Goal: Task Accomplishment & Management: Manage account settings

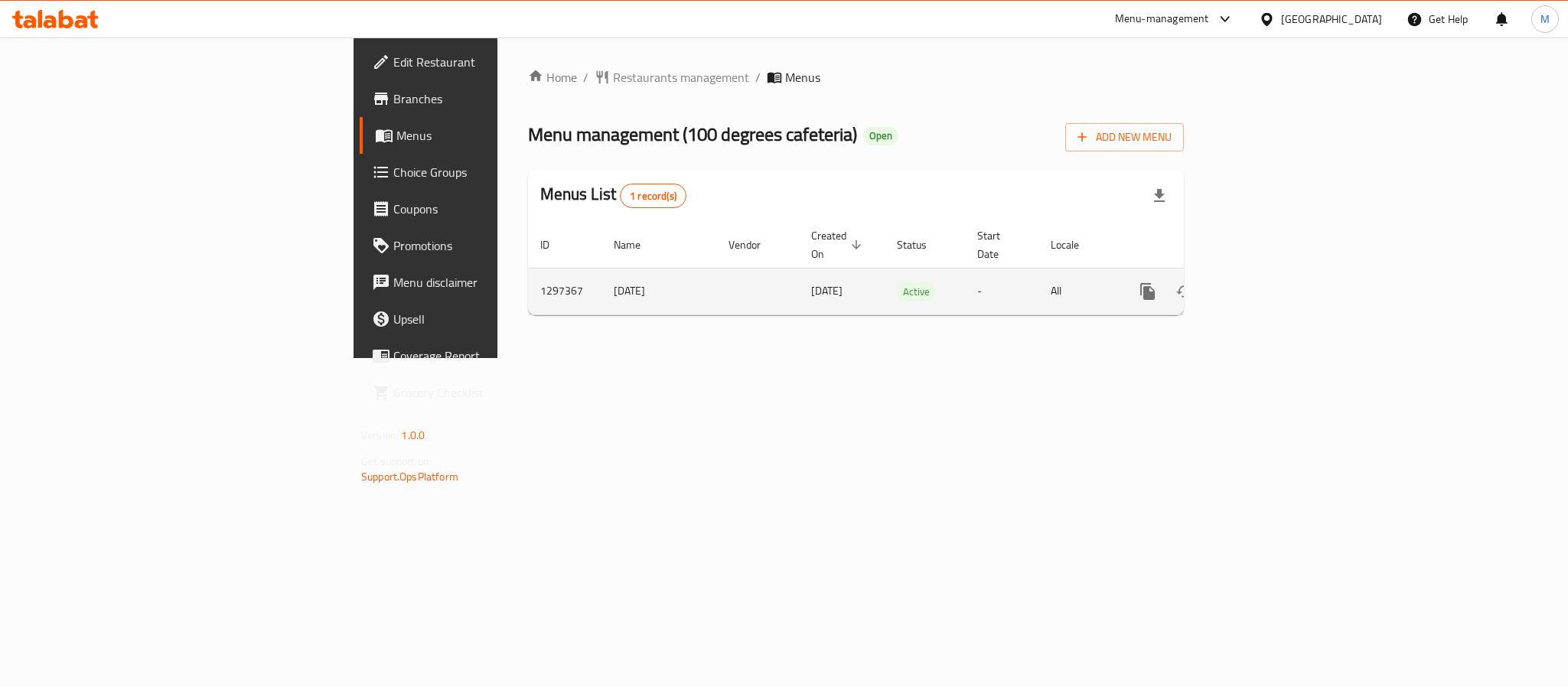
click at [1268, 282] on icon "enhanced table" at bounding box center [1257, 291] width 18 height 18
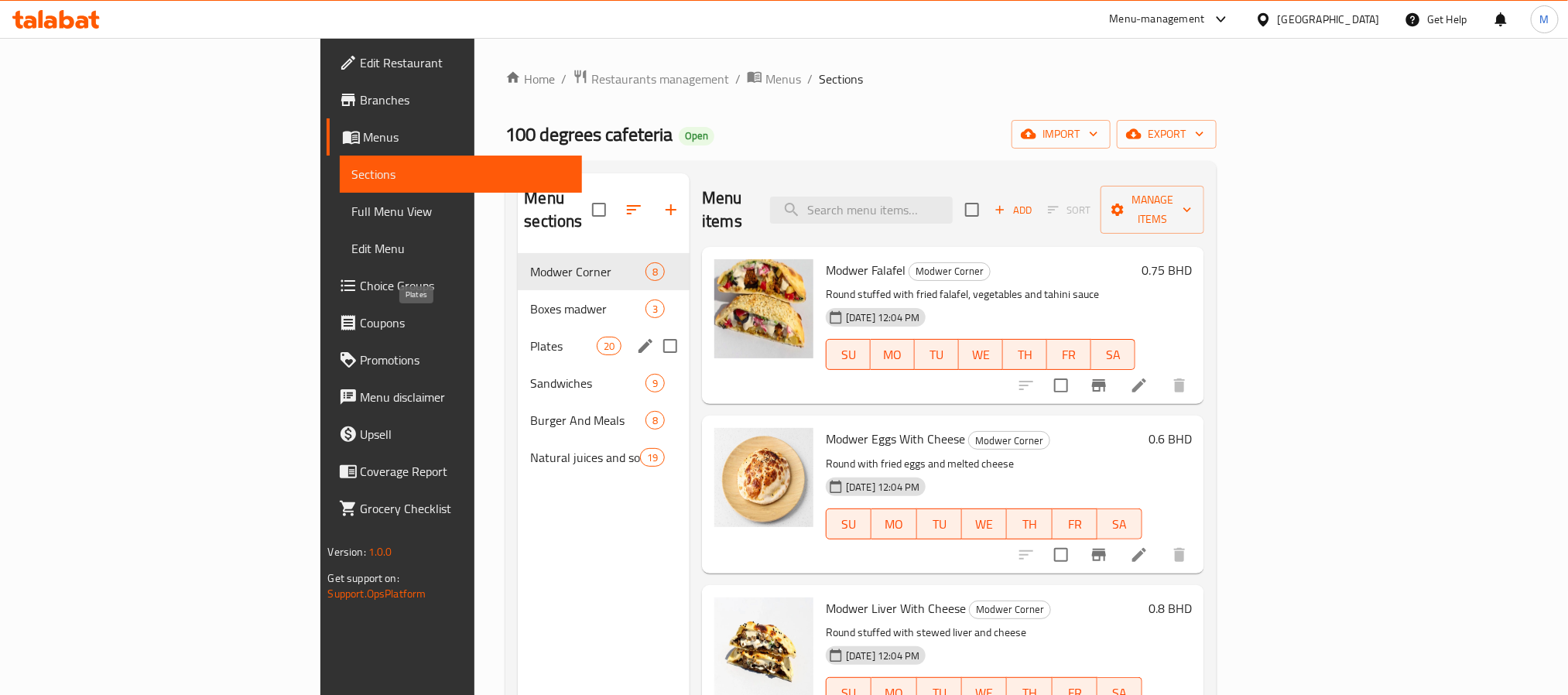
click at [530, 337] on span "Plates" at bounding box center [563, 345] width 66 height 18
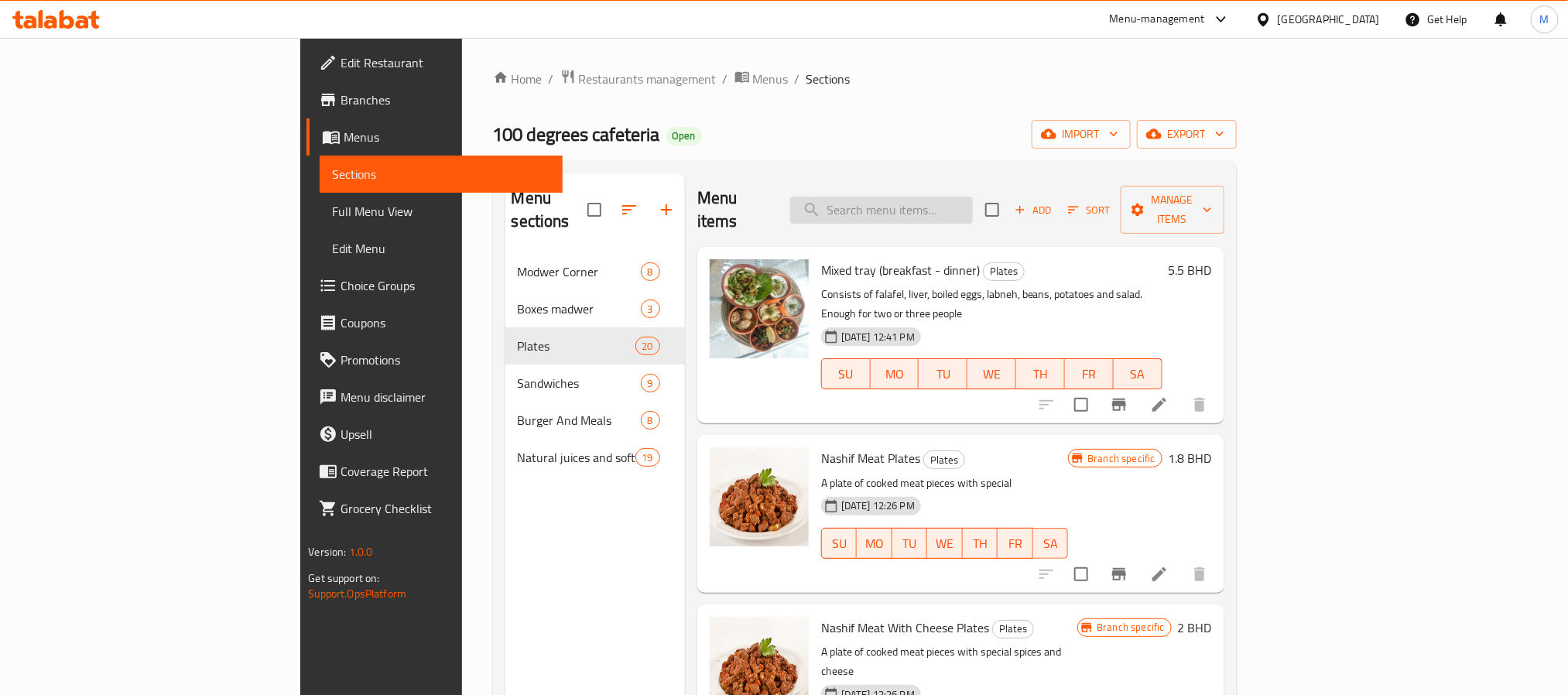
click at [971, 197] on input "search" at bounding box center [881, 210] width 183 height 27
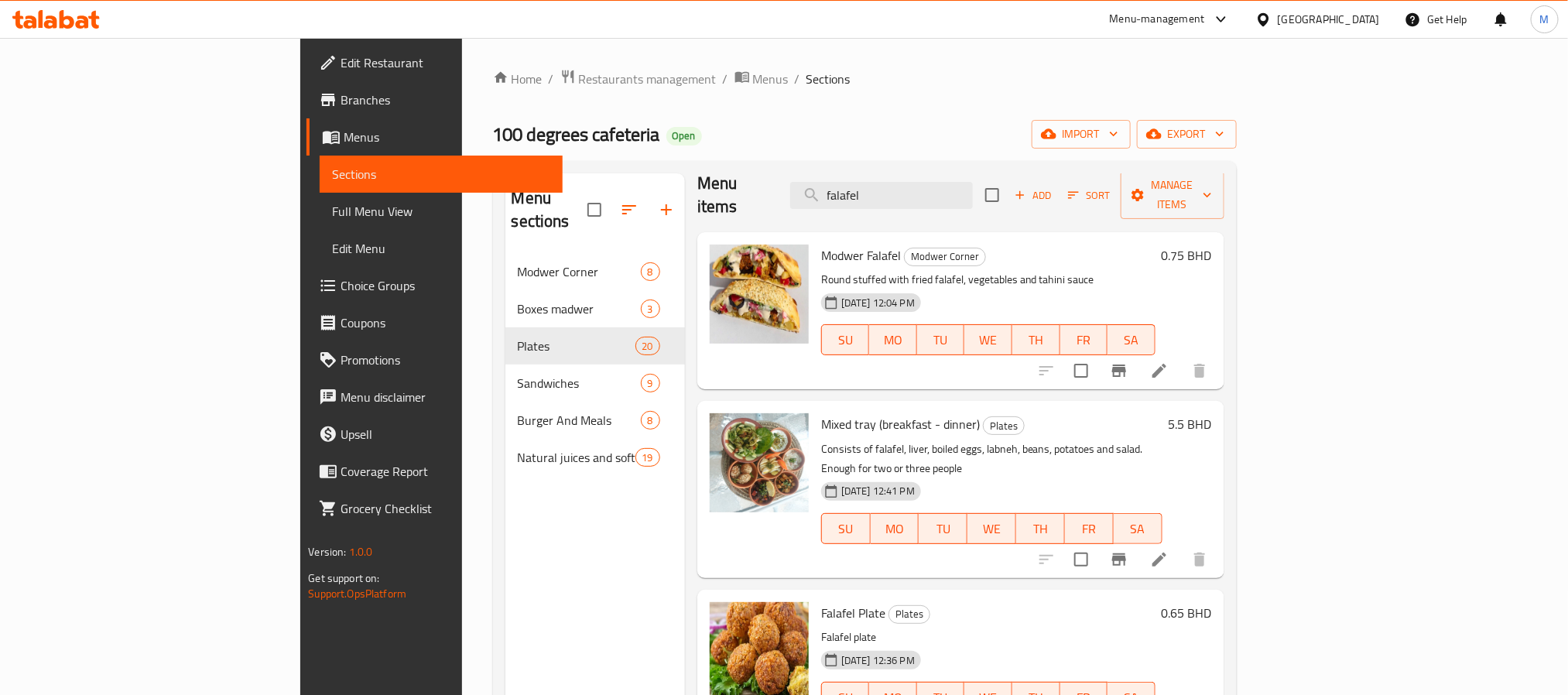
scroll to position [18, 0]
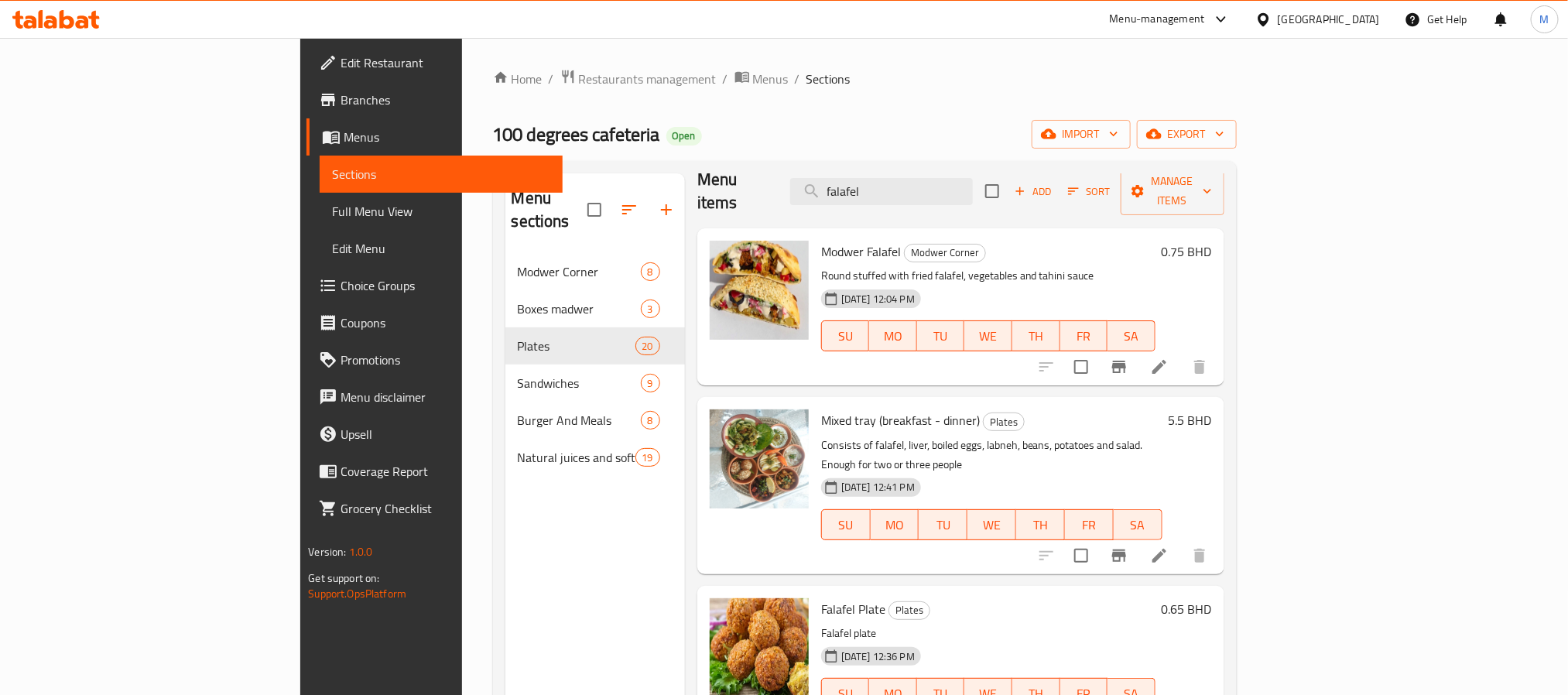
type input "falafel"
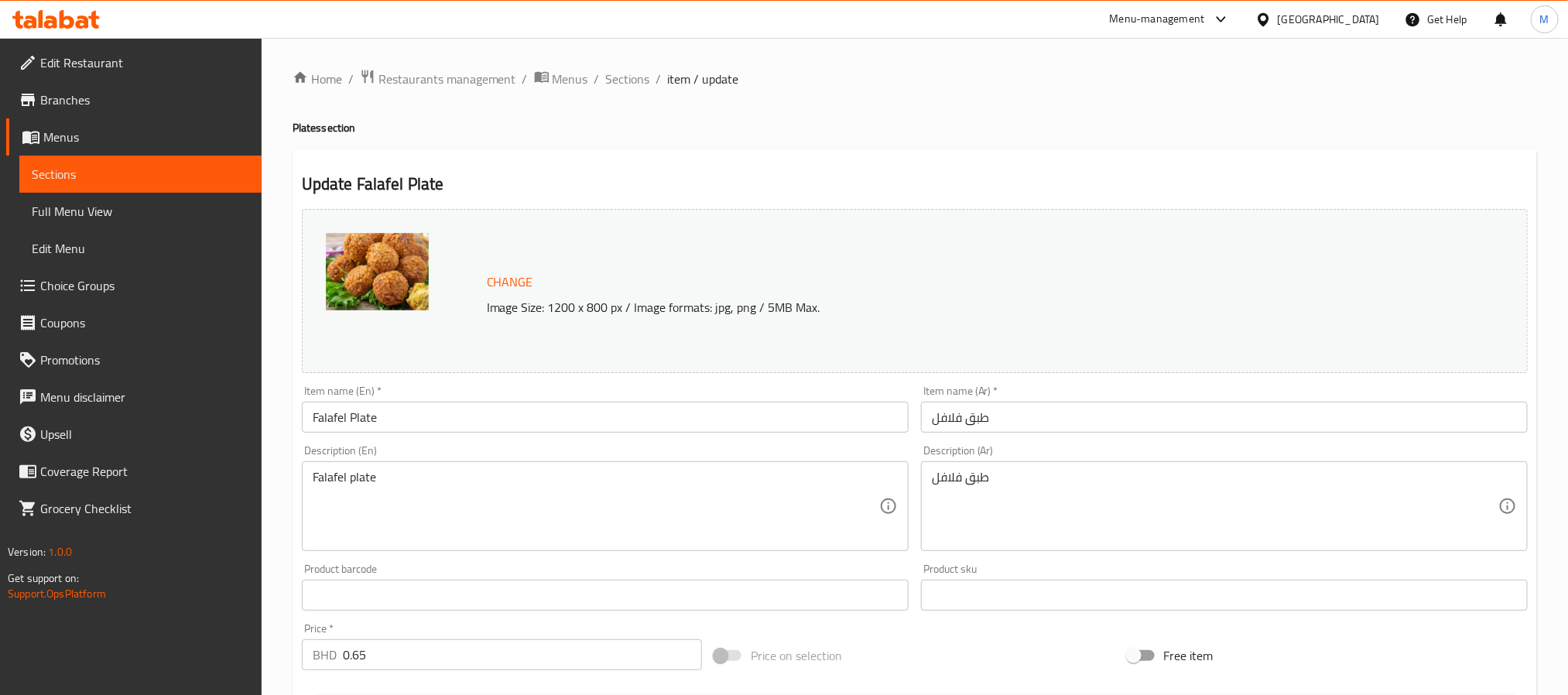
click at [490, 462] on div "Falafel plate Description (En)" at bounding box center [605, 507] width 607 height 90
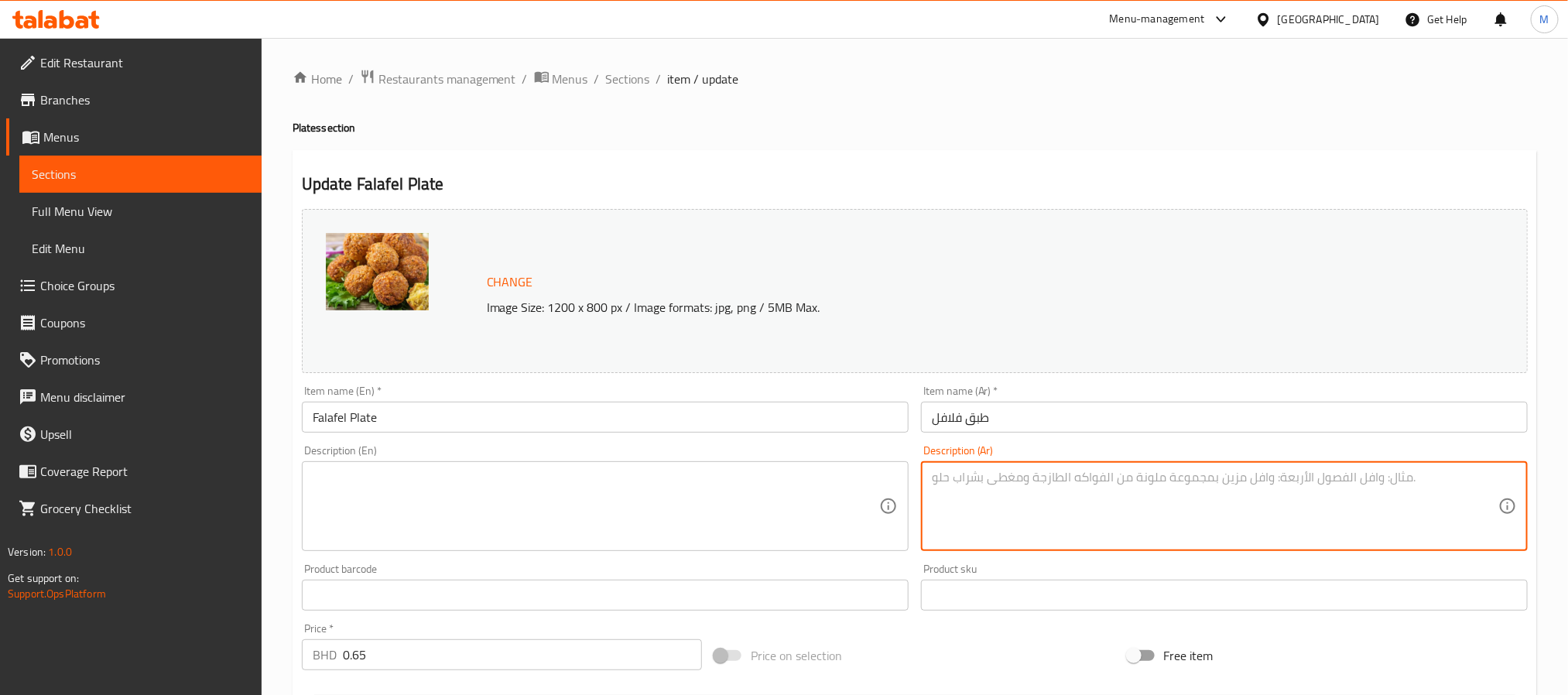
click at [506, 403] on input "Falafel Plate" at bounding box center [605, 417] width 607 height 31
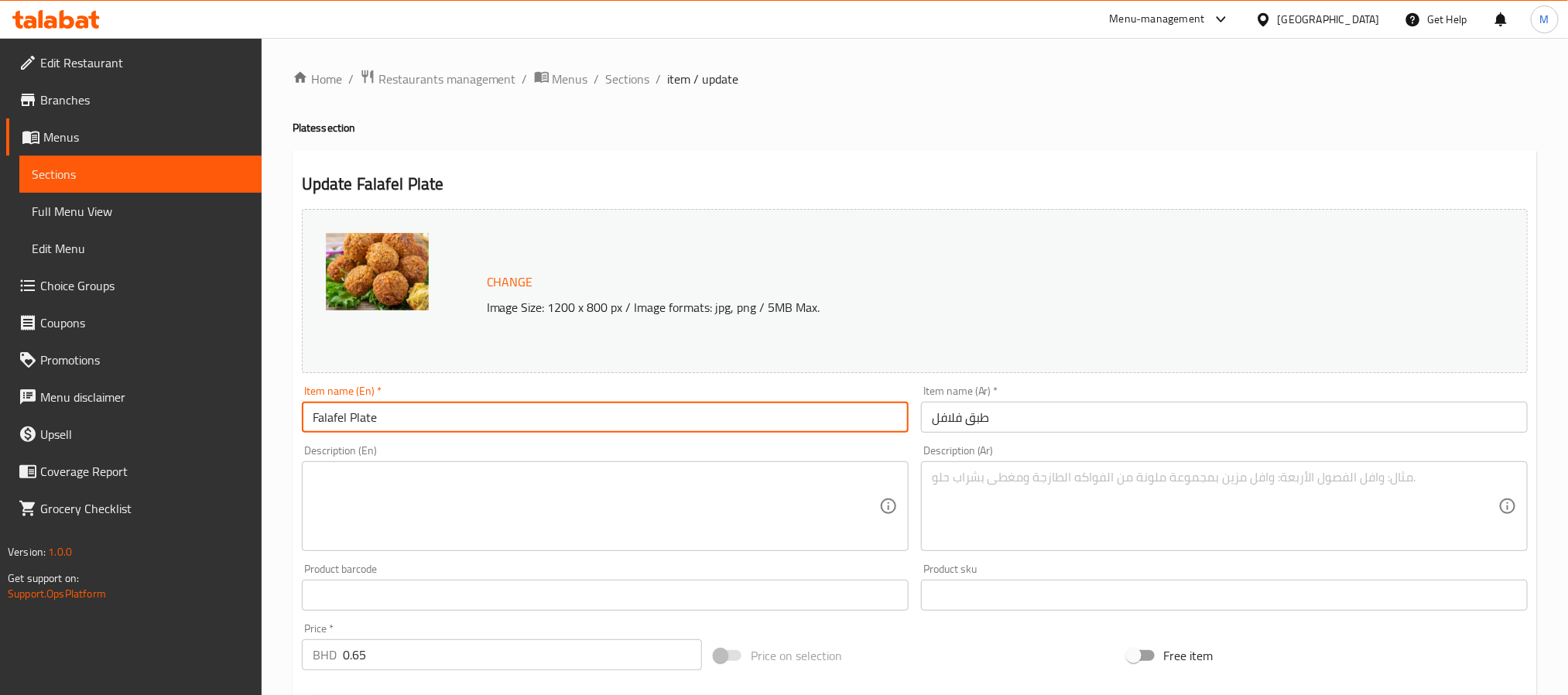
click at [620, 69] on span "Sections" at bounding box center [628, 78] width 44 height 18
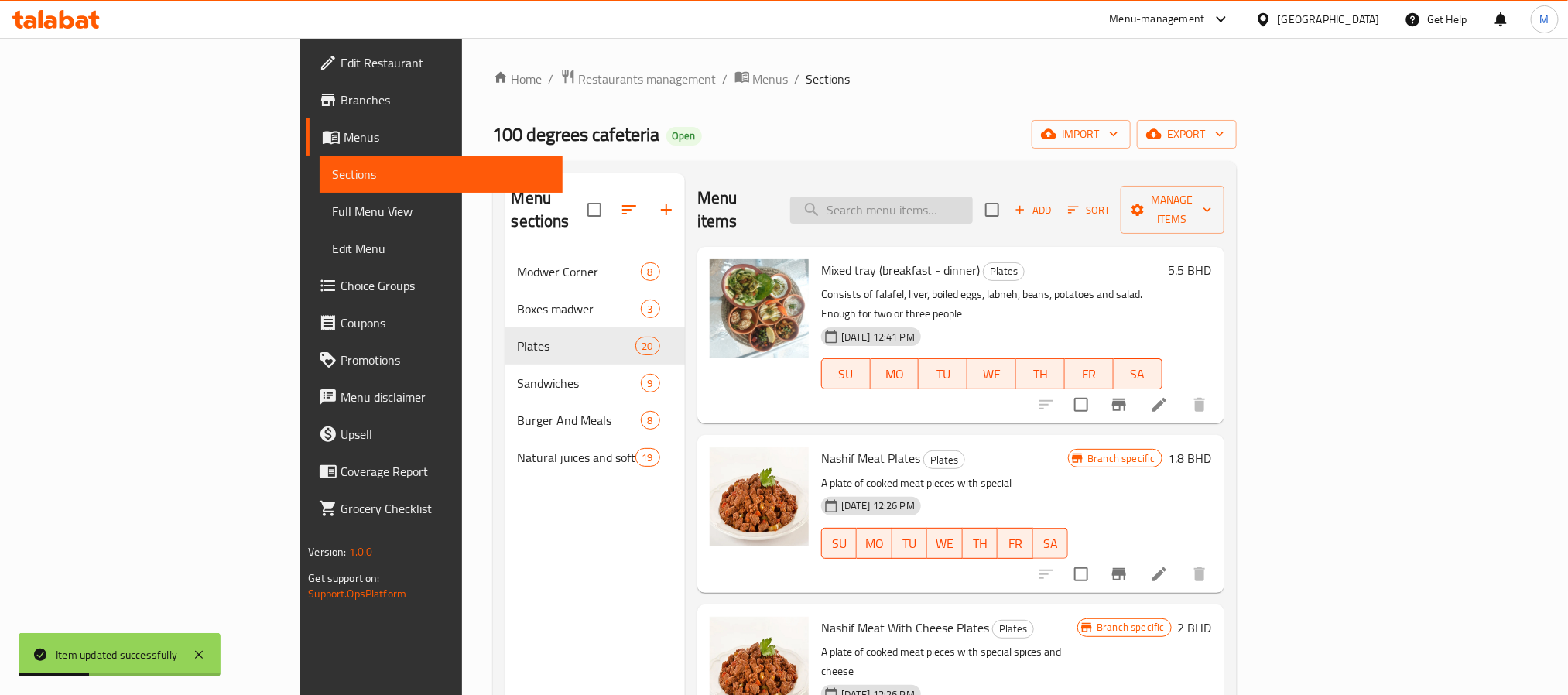
click at [973, 202] on input "search" at bounding box center [881, 210] width 183 height 27
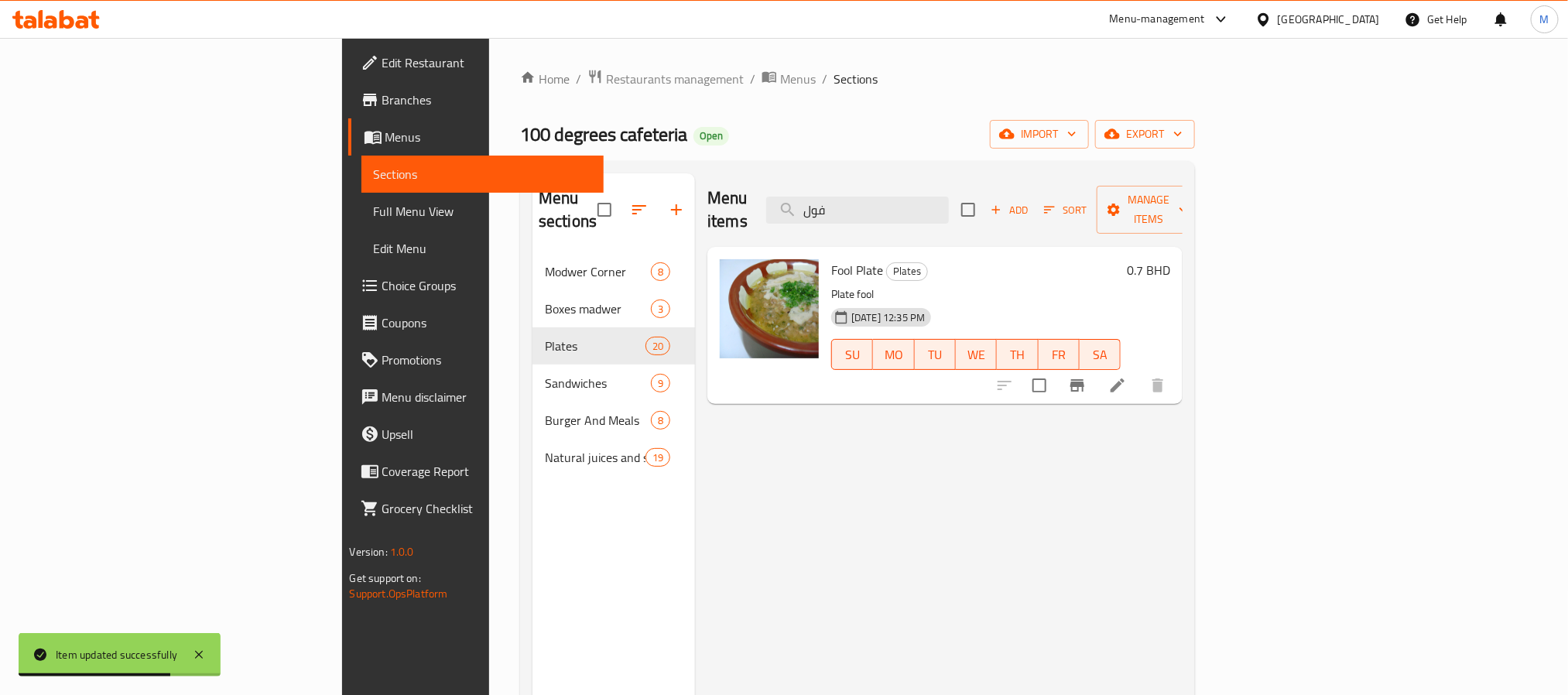
type input "فول"
click at [1127, 377] on icon at bounding box center [1117, 385] width 18 height 18
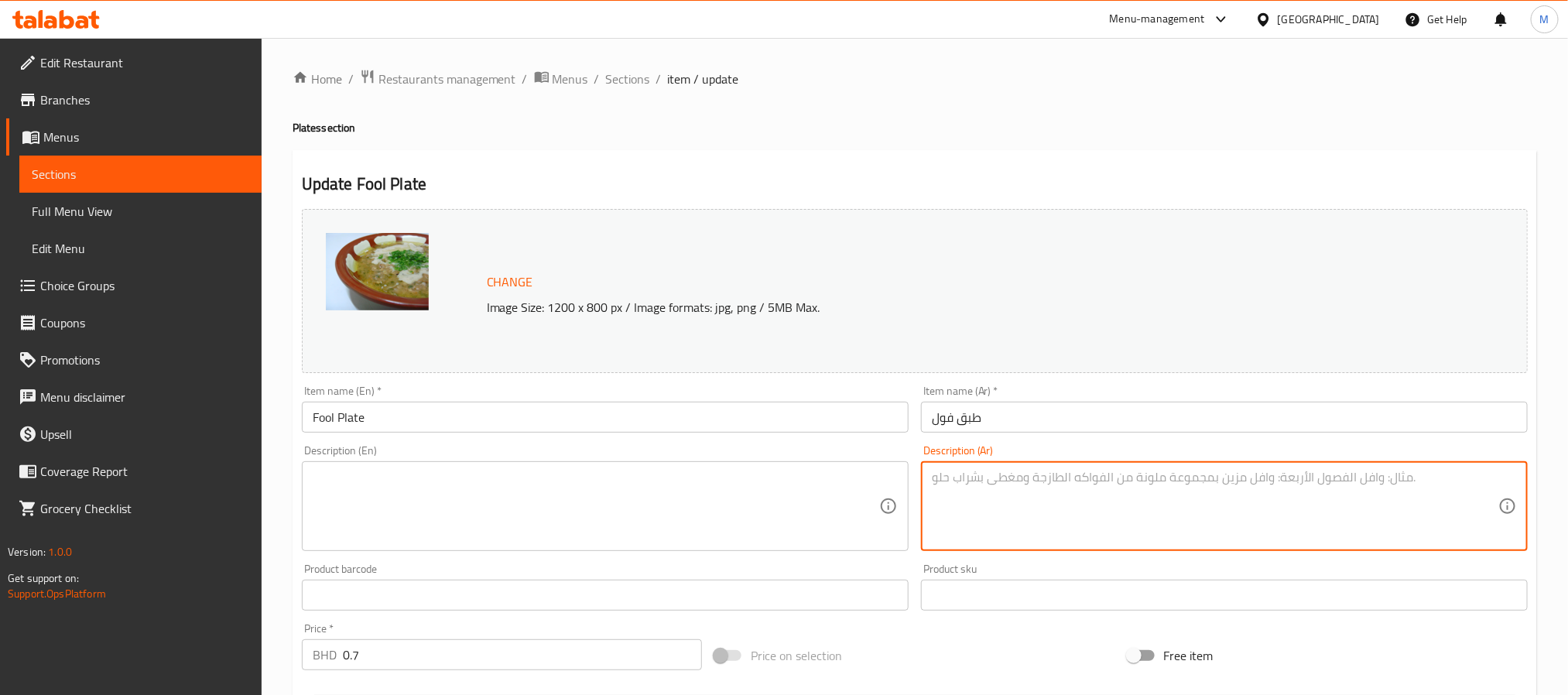
click at [629, 419] on input "Fool Plate" at bounding box center [605, 417] width 607 height 31
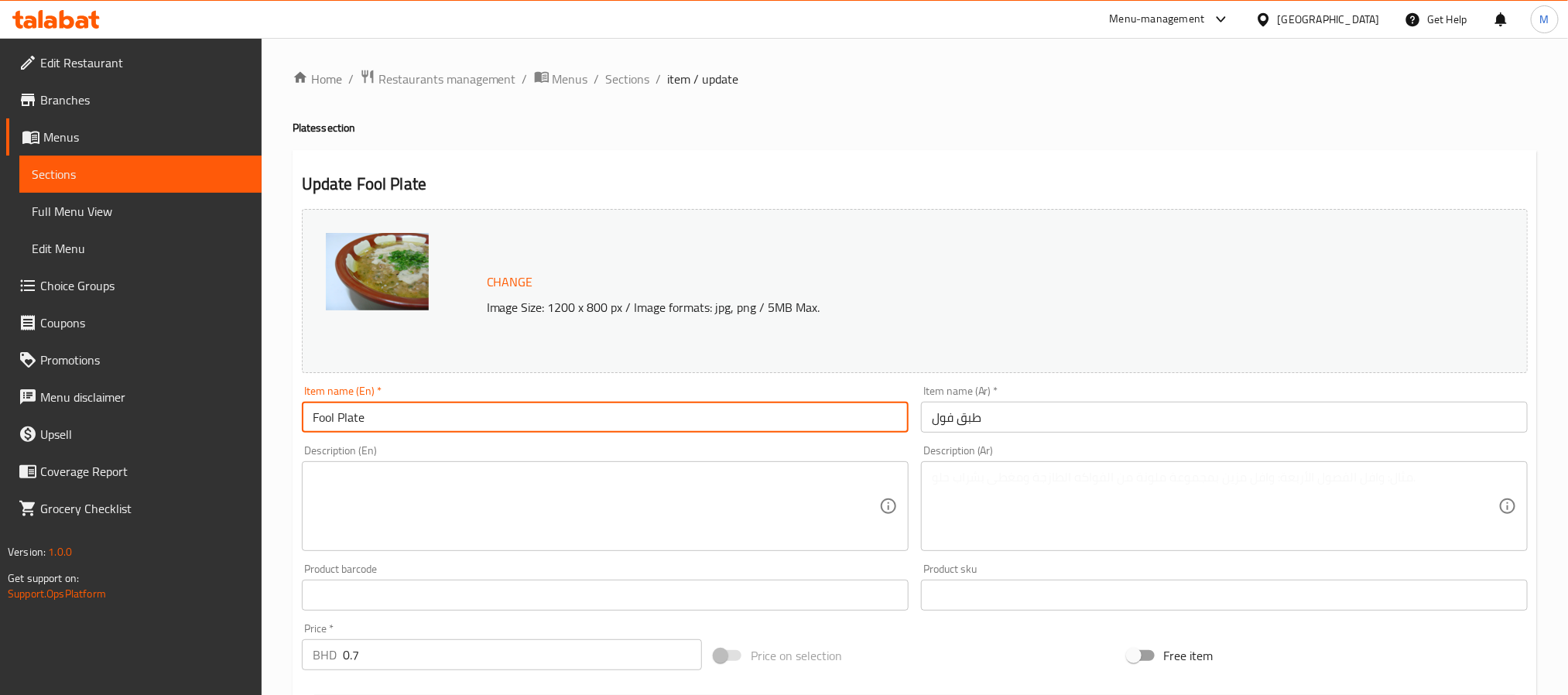
click at [632, 80] on span "Sections" at bounding box center [628, 78] width 44 height 18
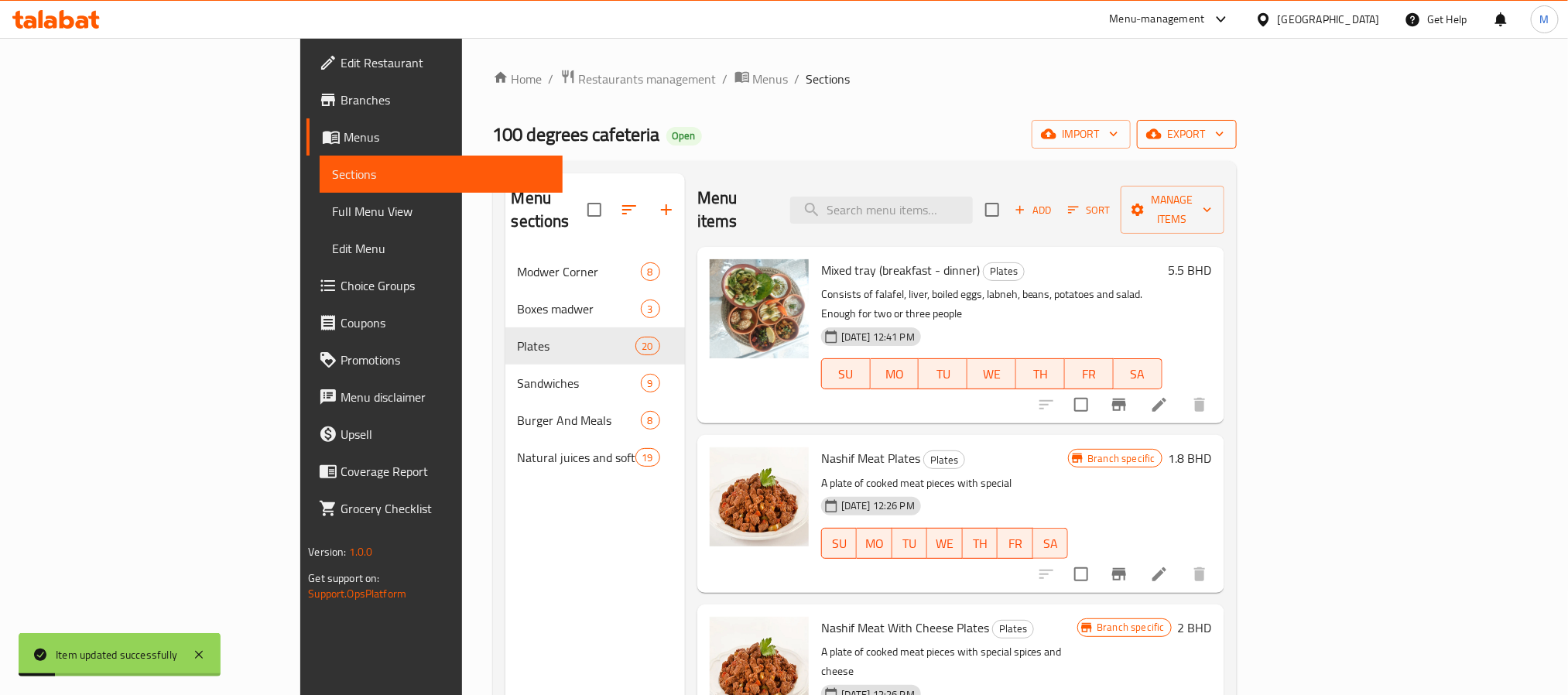
click at [1161, 137] on icon "button" at bounding box center [1153, 134] width 16 height 10
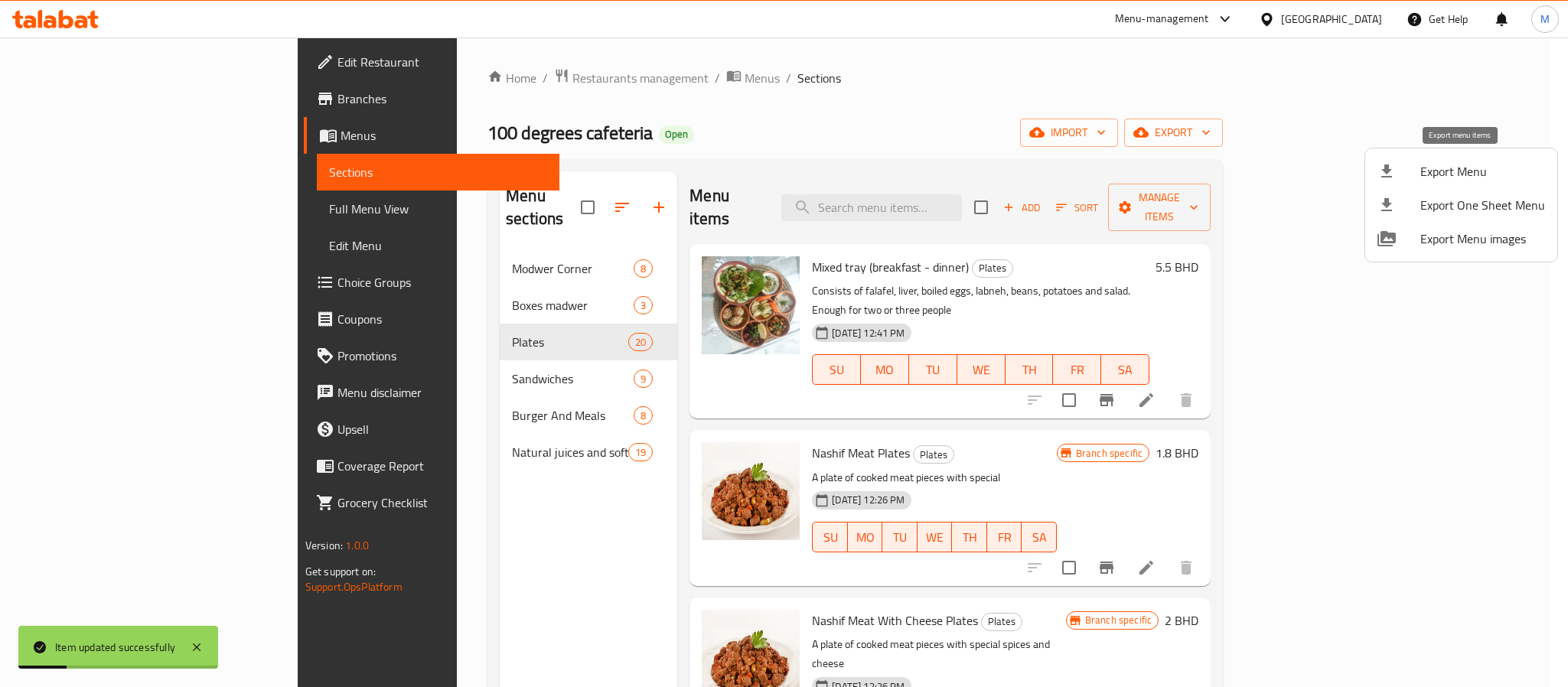
click at [1424, 160] on li "Export Menu" at bounding box center [1462, 171] width 192 height 33
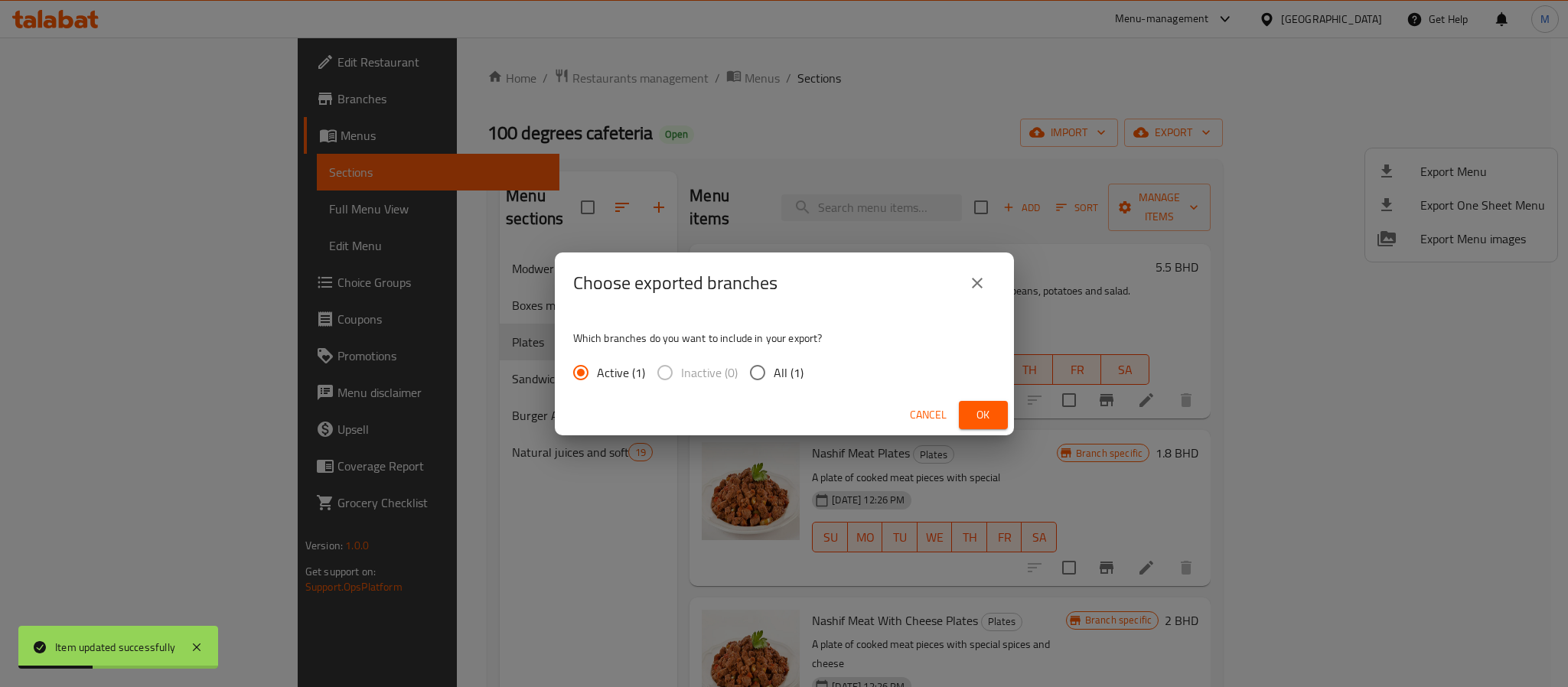
drag, startPoint x: 779, startPoint y: 375, endPoint x: 864, endPoint y: 407, distance: 90.8
click at [779, 380] on span "All (1)" at bounding box center [788, 372] width 30 height 18
click at [774, 380] on input "All (1)" at bounding box center [757, 372] width 32 height 32
radio input "true"
click at [987, 413] on span "Ok" at bounding box center [983, 415] width 25 height 19
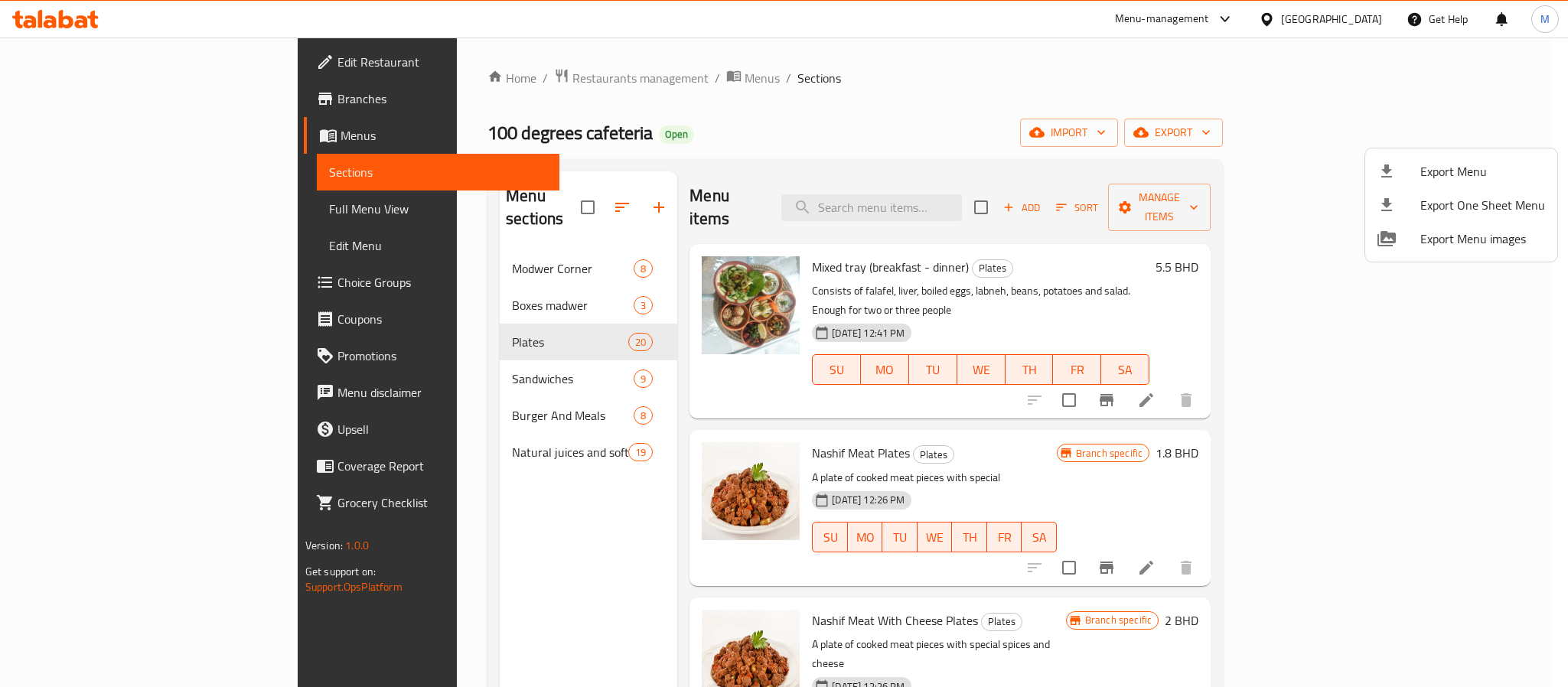
drag, startPoint x: 703, startPoint y: 157, endPoint x: 696, endPoint y: 154, distance: 7.6
click at [705, 157] on div at bounding box center [784, 343] width 1568 height 687
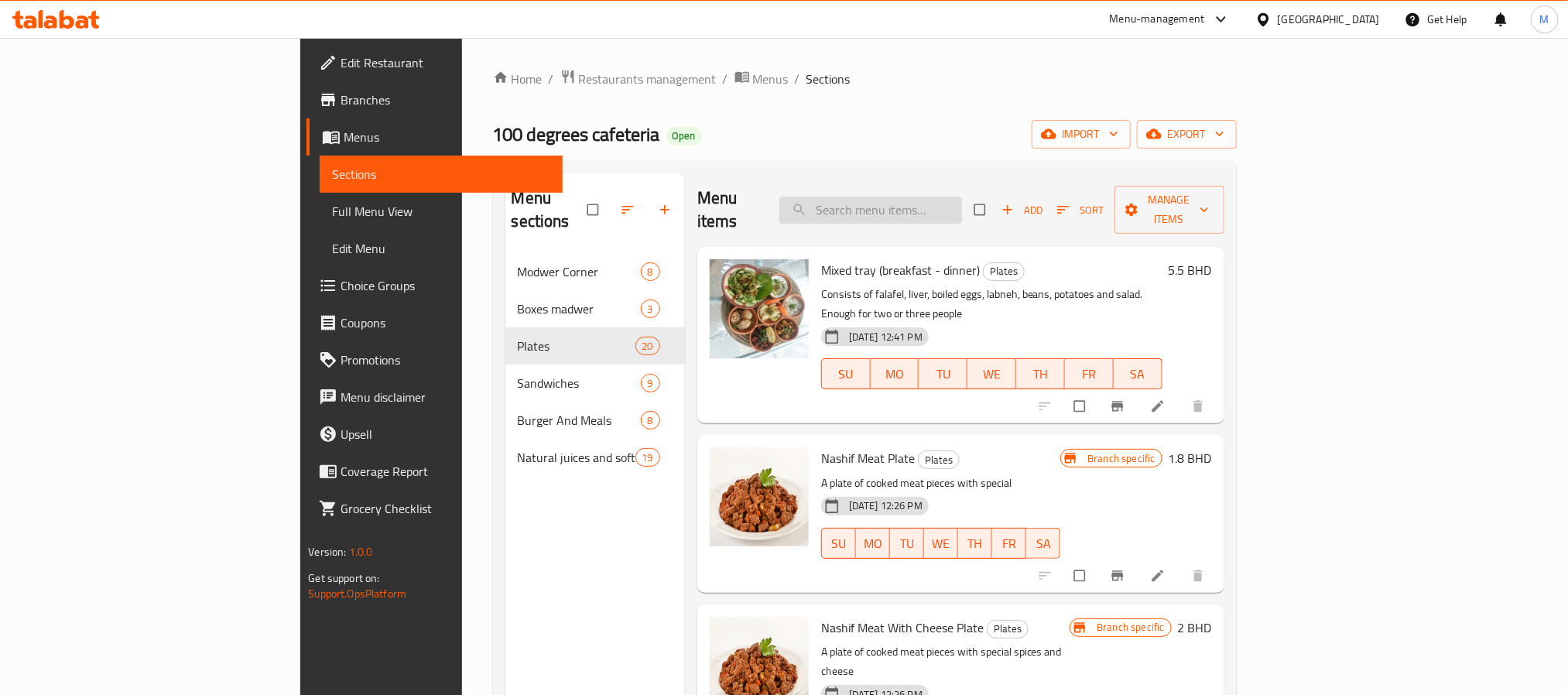
click at [962, 207] on input "search" at bounding box center [871, 210] width 183 height 27
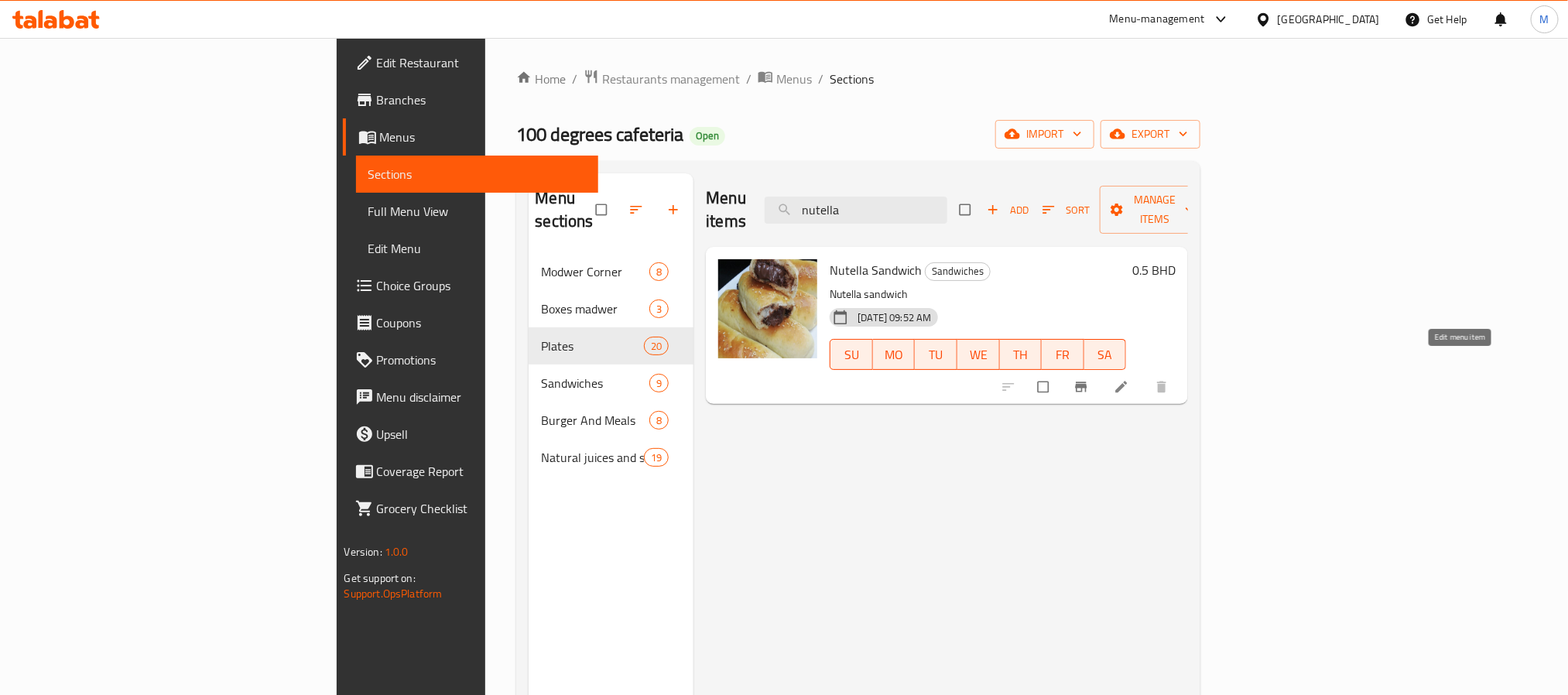
type input "nutella"
click at [1129, 379] on icon at bounding box center [1121, 387] width 16 height 16
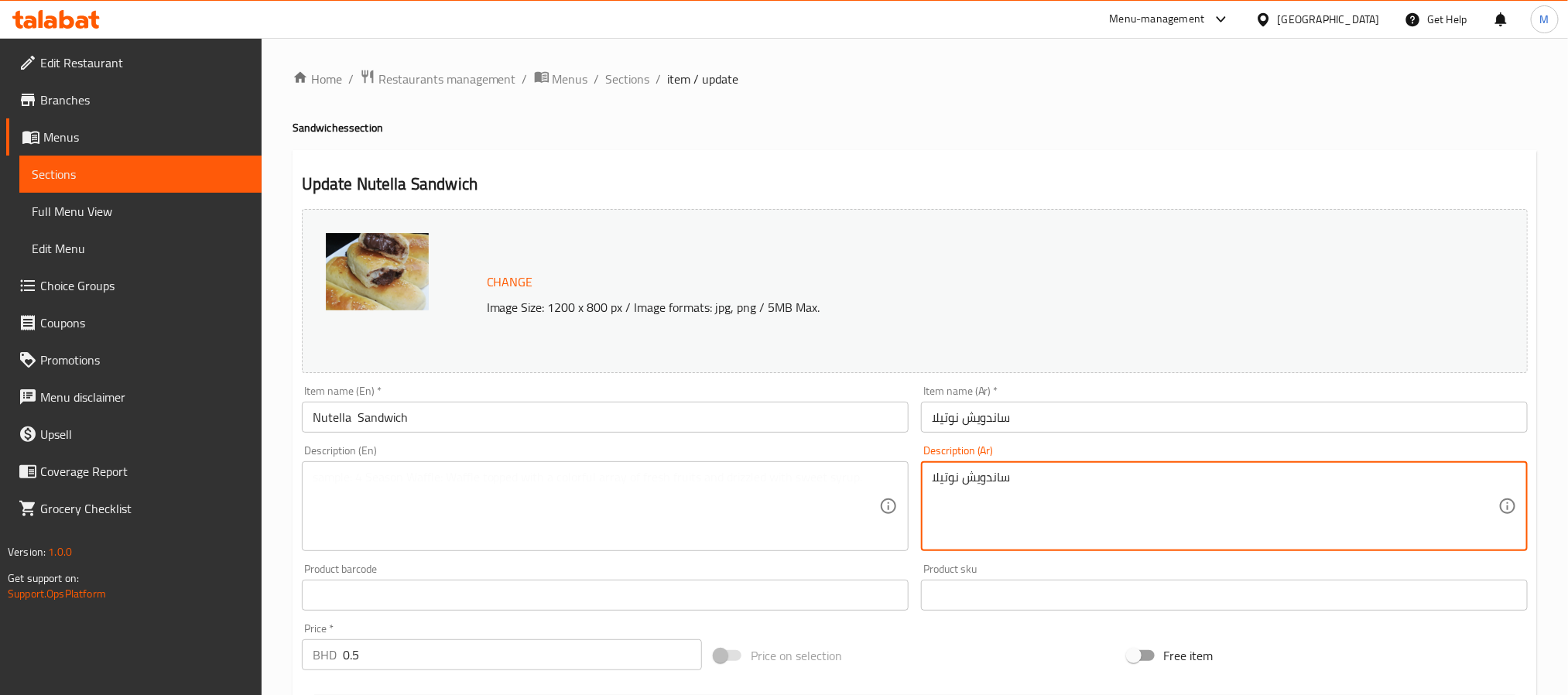
type textarea "\"
click at [542, 403] on input "Nutella Sandwich" at bounding box center [605, 417] width 607 height 31
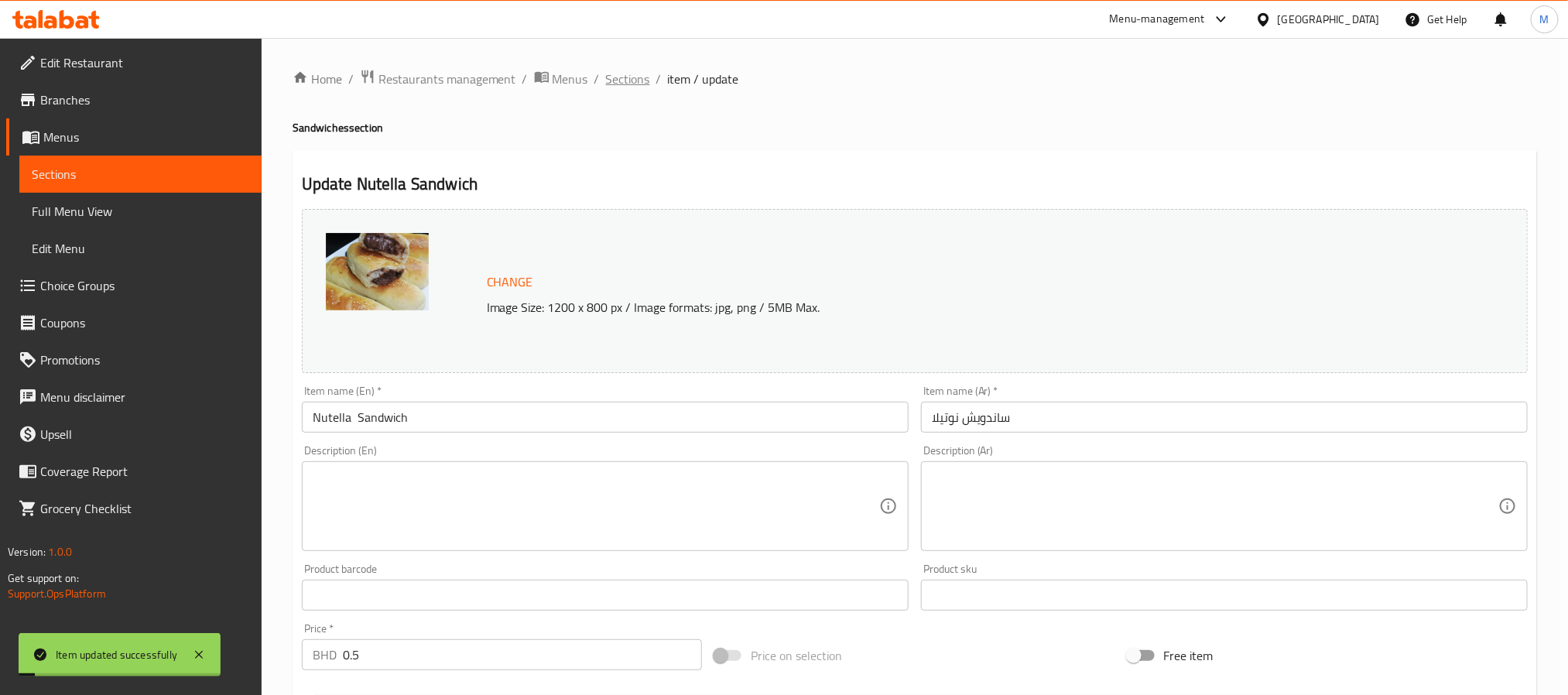
click at [614, 83] on span "Sections" at bounding box center [628, 78] width 44 height 18
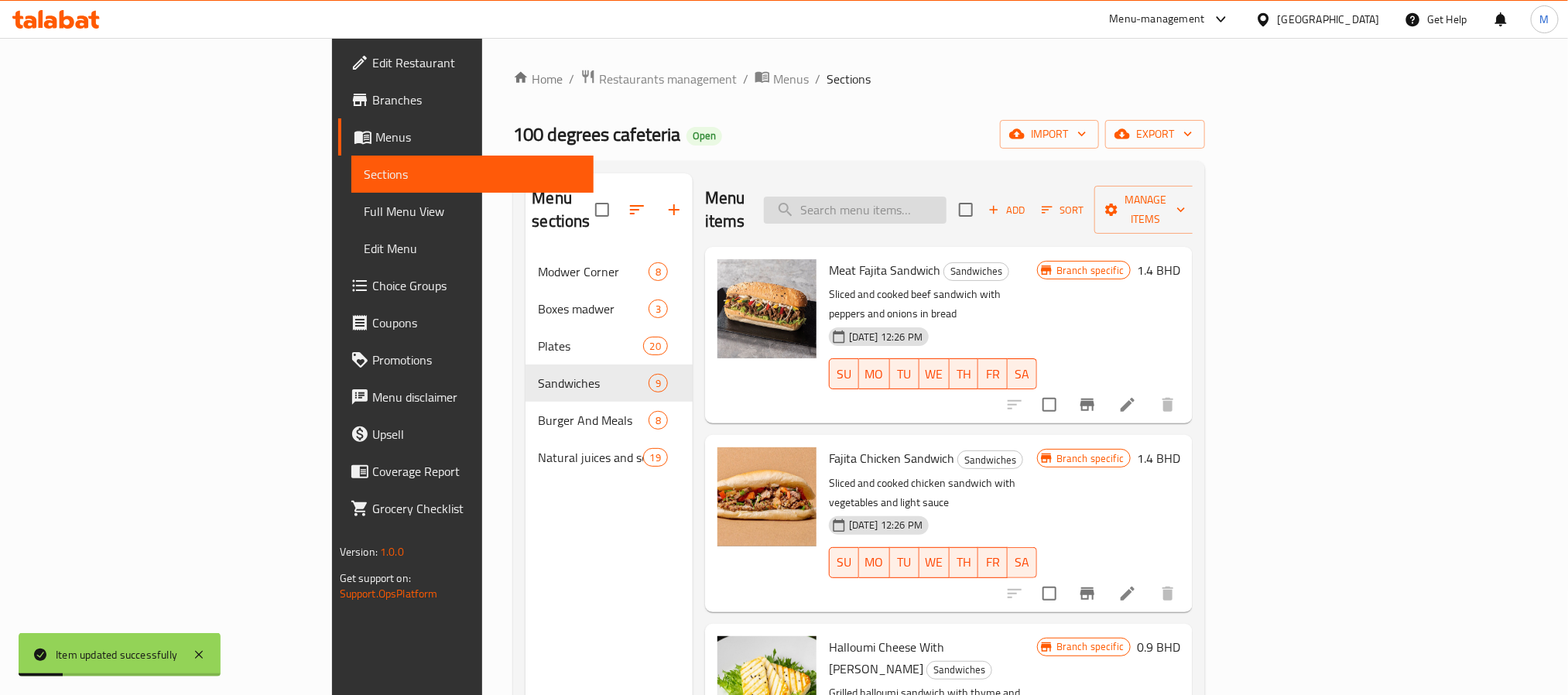
click at [946, 205] on input "search" at bounding box center [855, 210] width 183 height 27
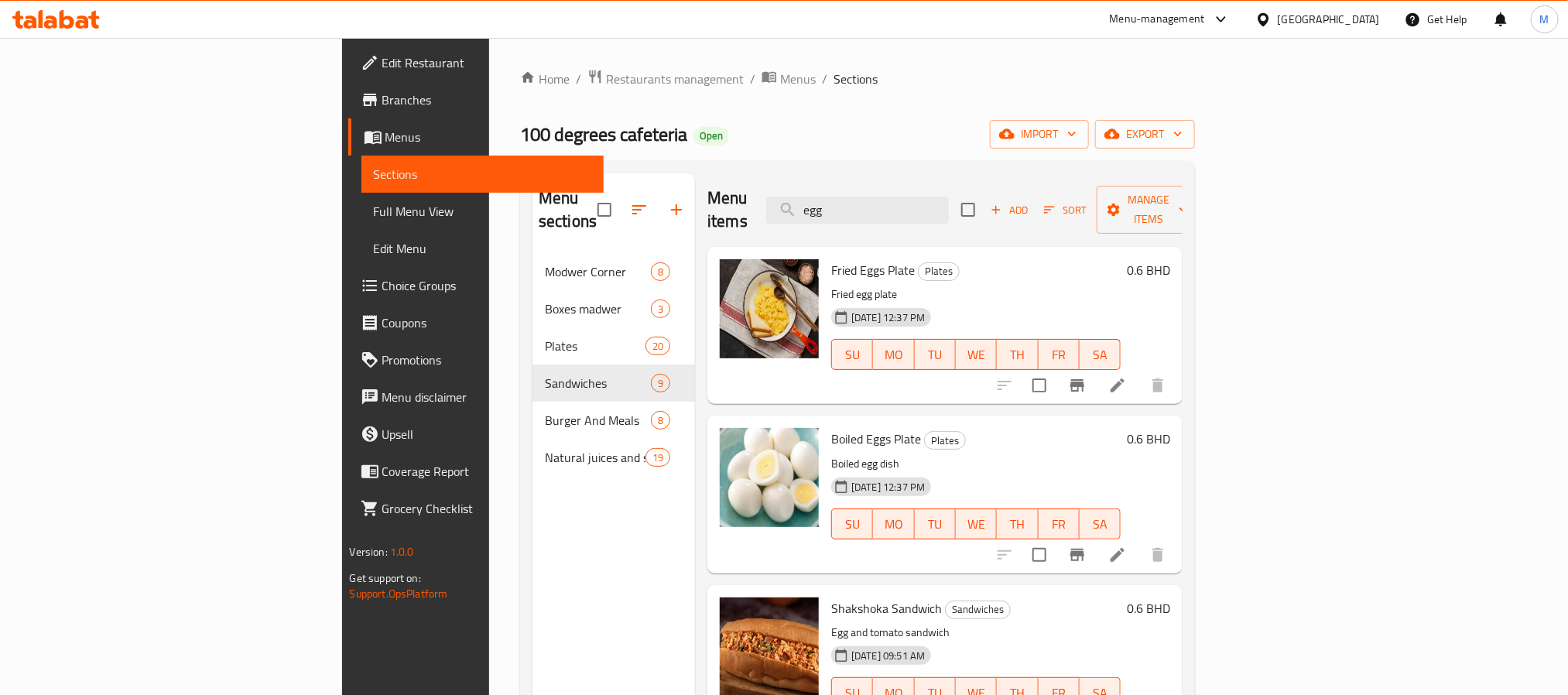
type input "egg"
click at [1139, 371] on li at bounding box center [1117, 385] width 43 height 28
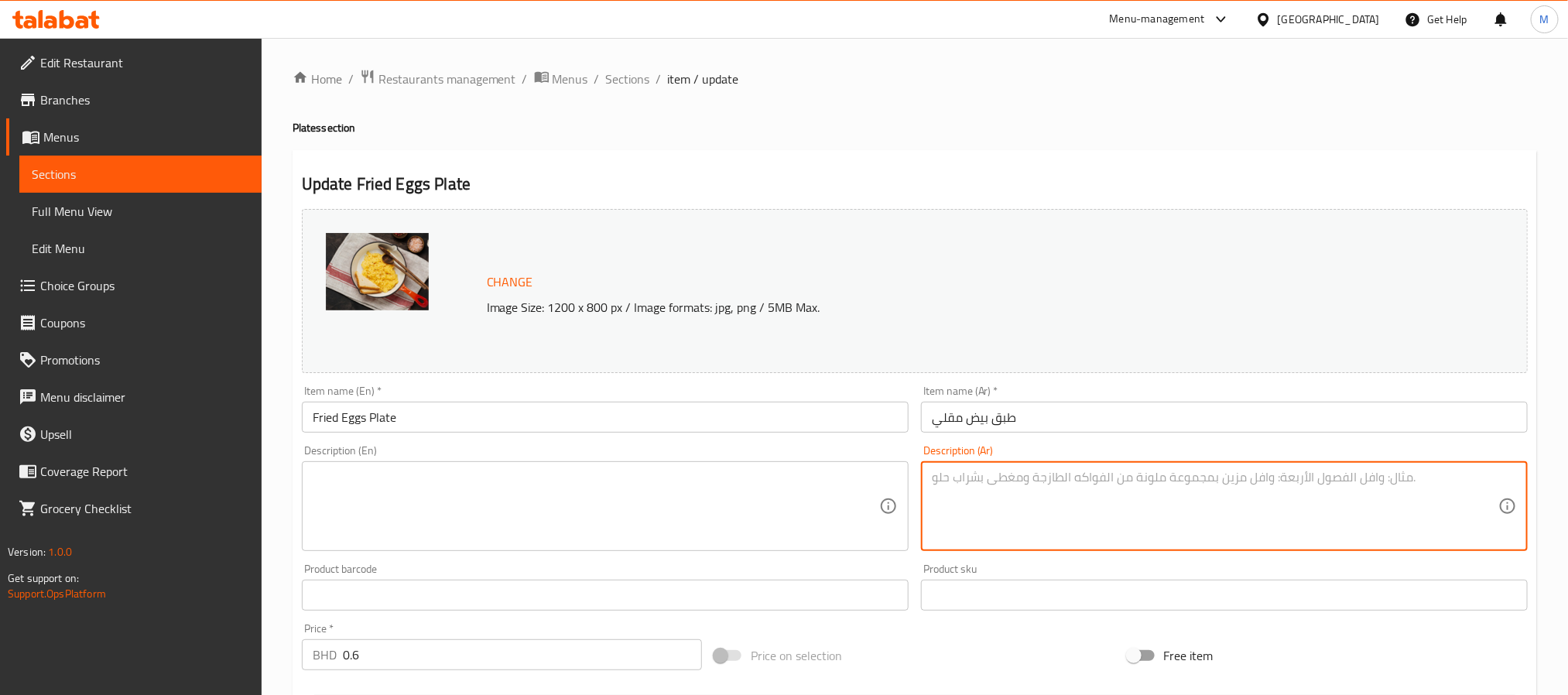
click at [544, 421] on input "Fried Eggs Plate" at bounding box center [605, 417] width 607 height 31
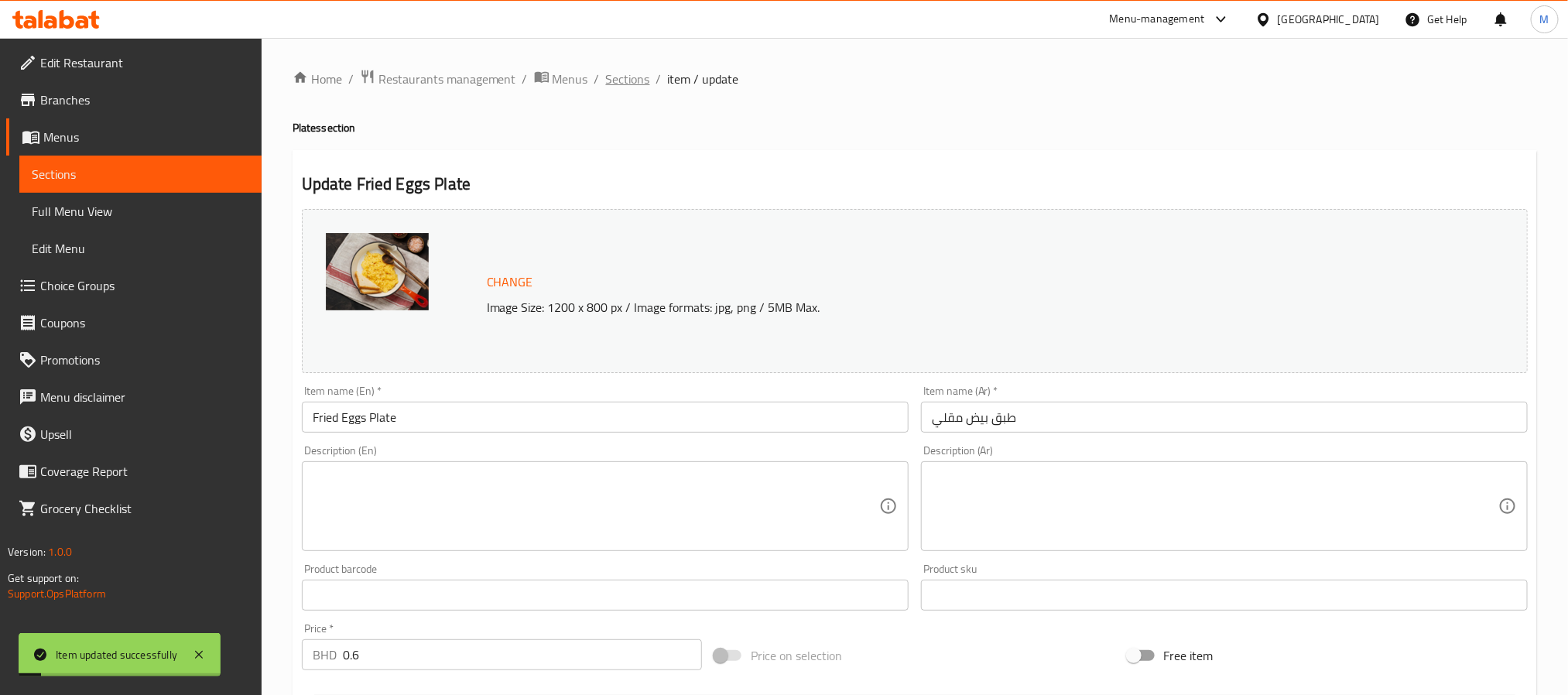
click at [616, 79] on span "Sections" at bounding box center [628, 78] width 44 height 18
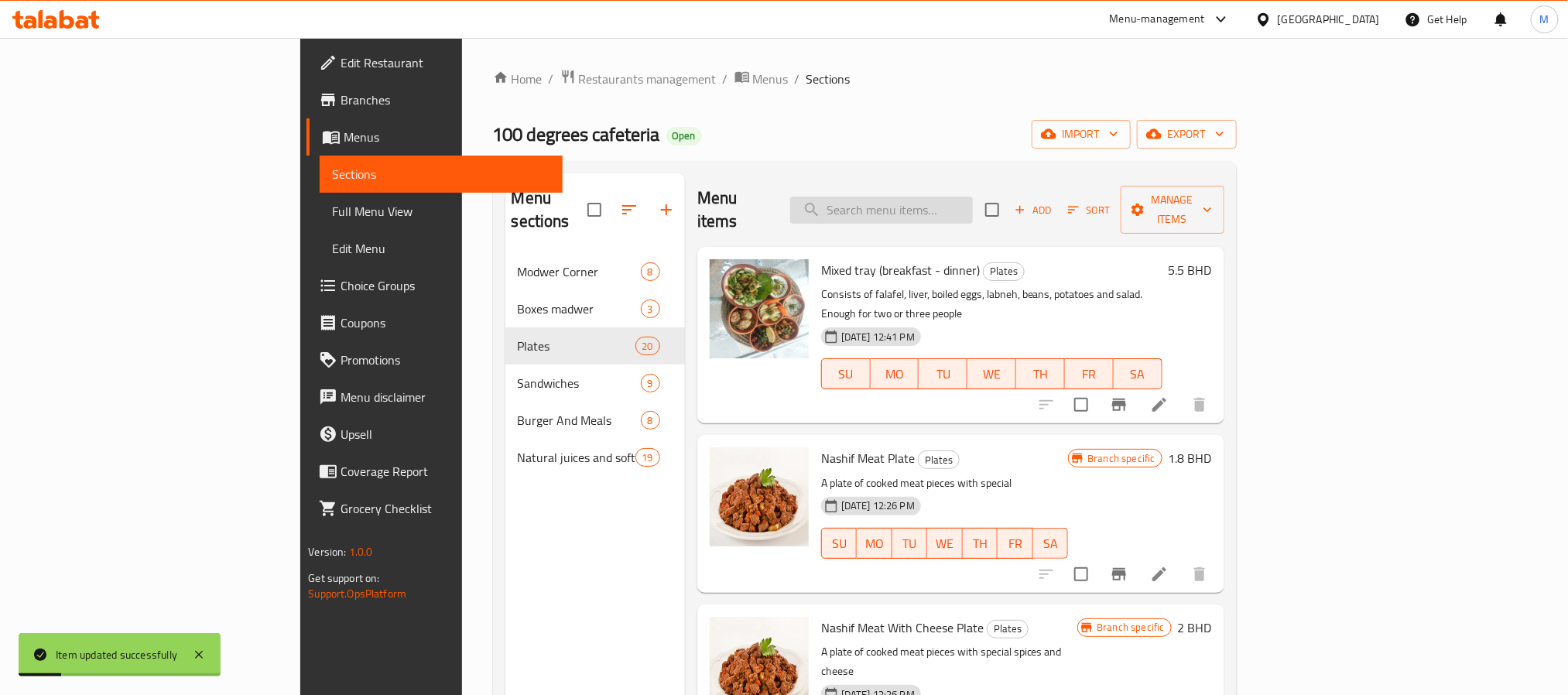
click at [966, 197] on input "search" at bounding box center [881, 210] width 183 height 27
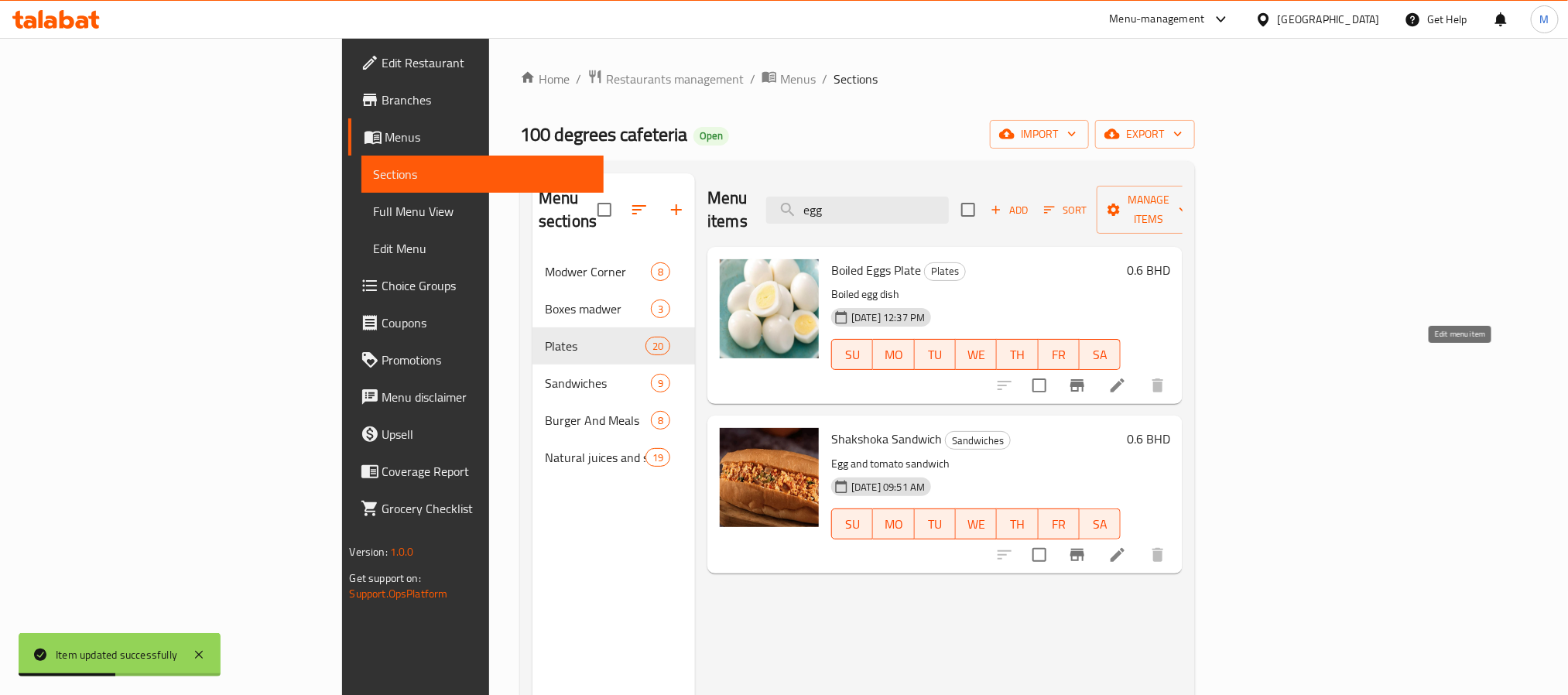
type input "egg"
click at [1125, 378] on icon at bounding box center [1117, 385] width 14 height 14
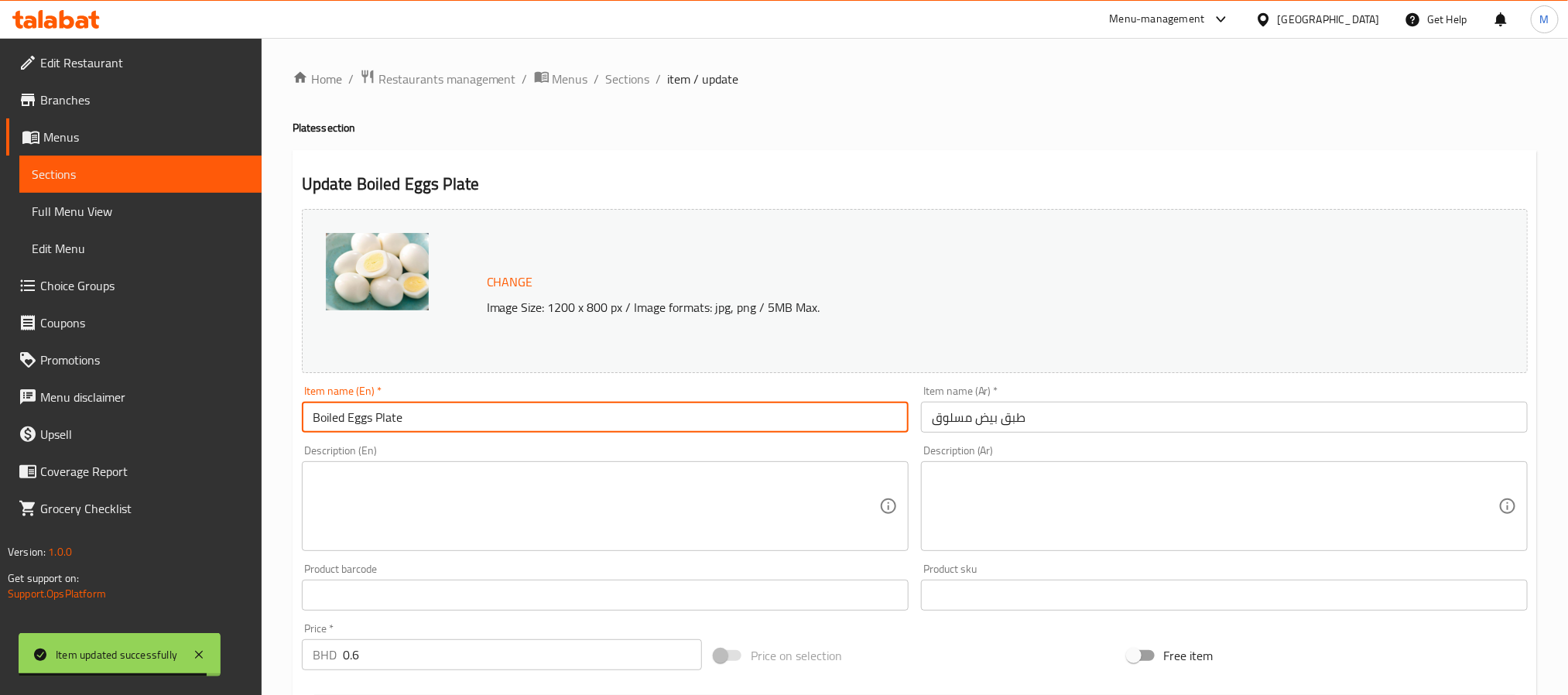
click at [650, 416] on input "Boiled Eggs Plate" at bounding box center [605, 417] width 607 height 31
click at [614, 82] on span "Sections" at bounding box center [628, 78] width 44 height 18
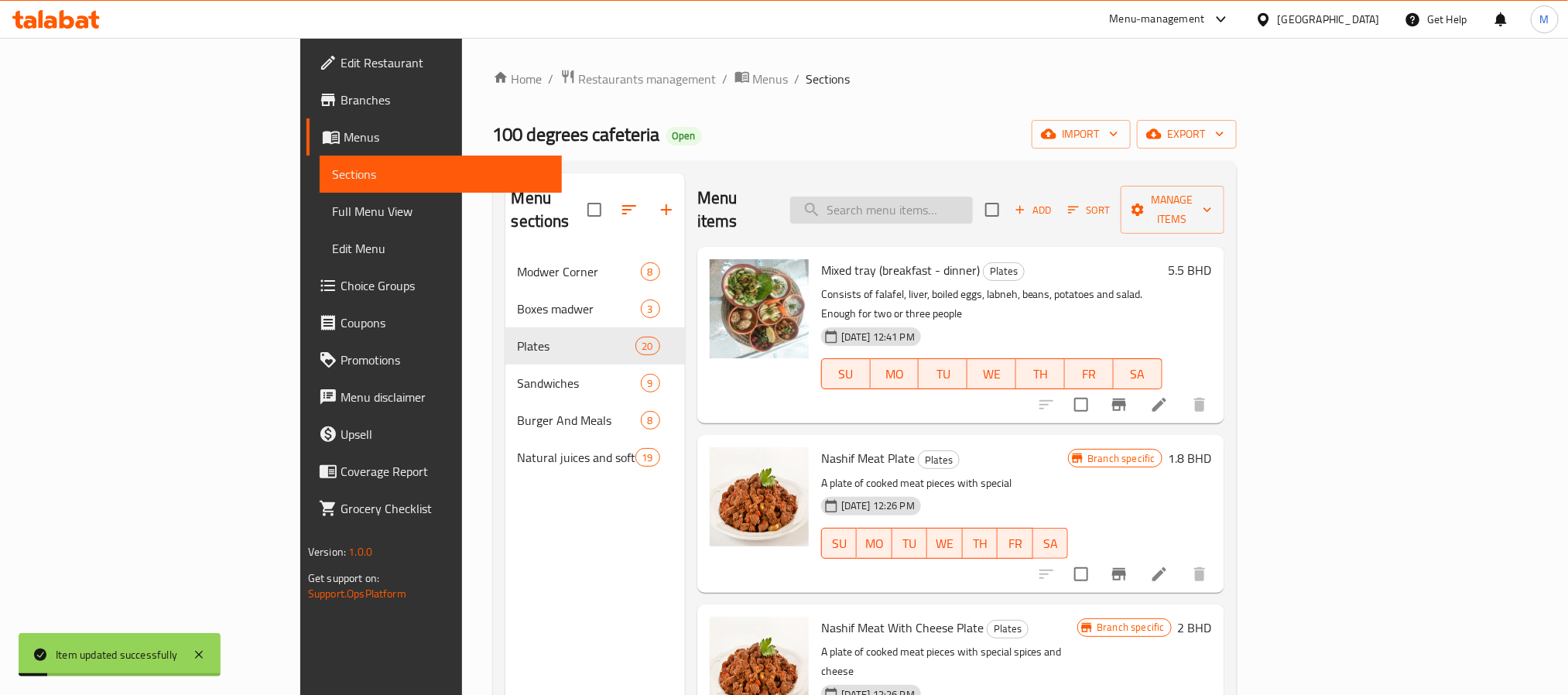
click at [973, 202] on input "search" at bounding box center [881, 210] width 183 height 27
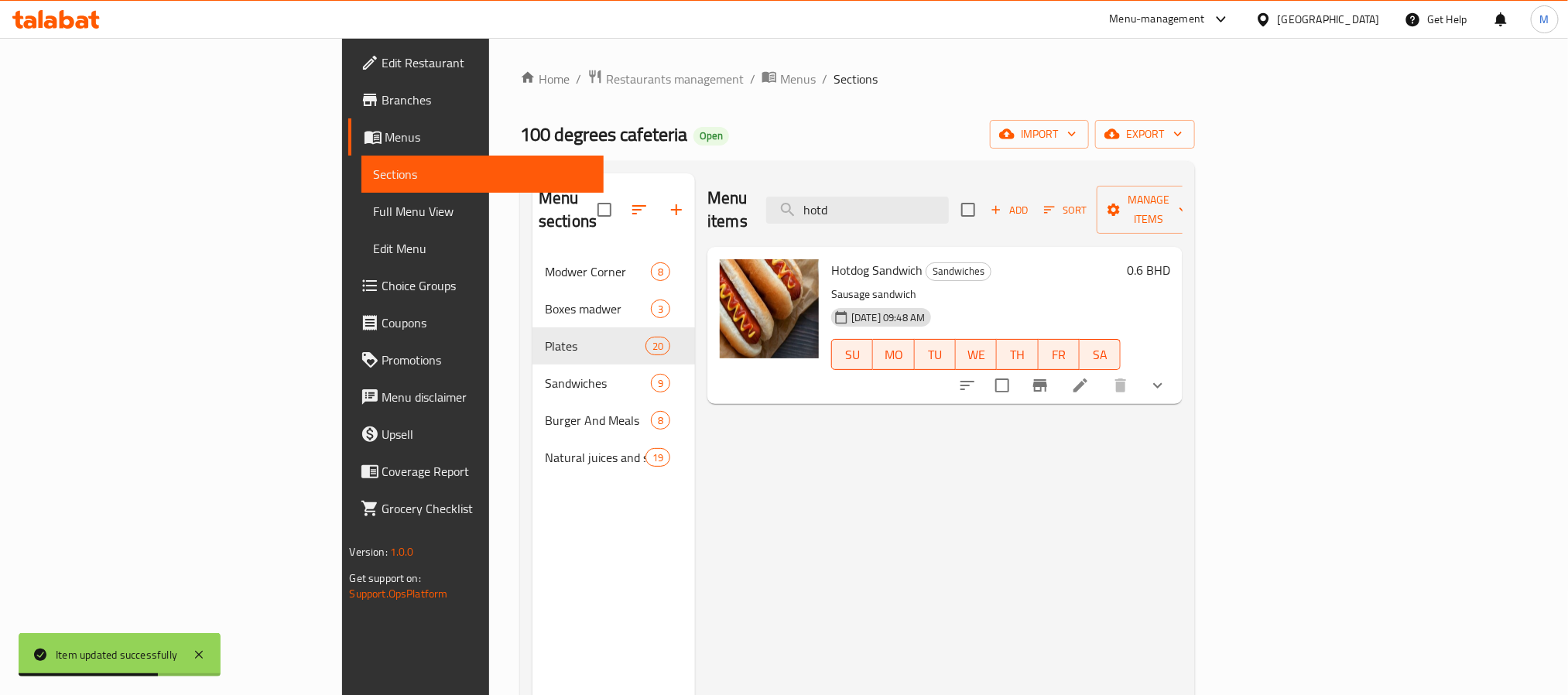
type input "hotd"
click at [1102, 371] on li at bounding box center [1081, 385] width 43 height 28
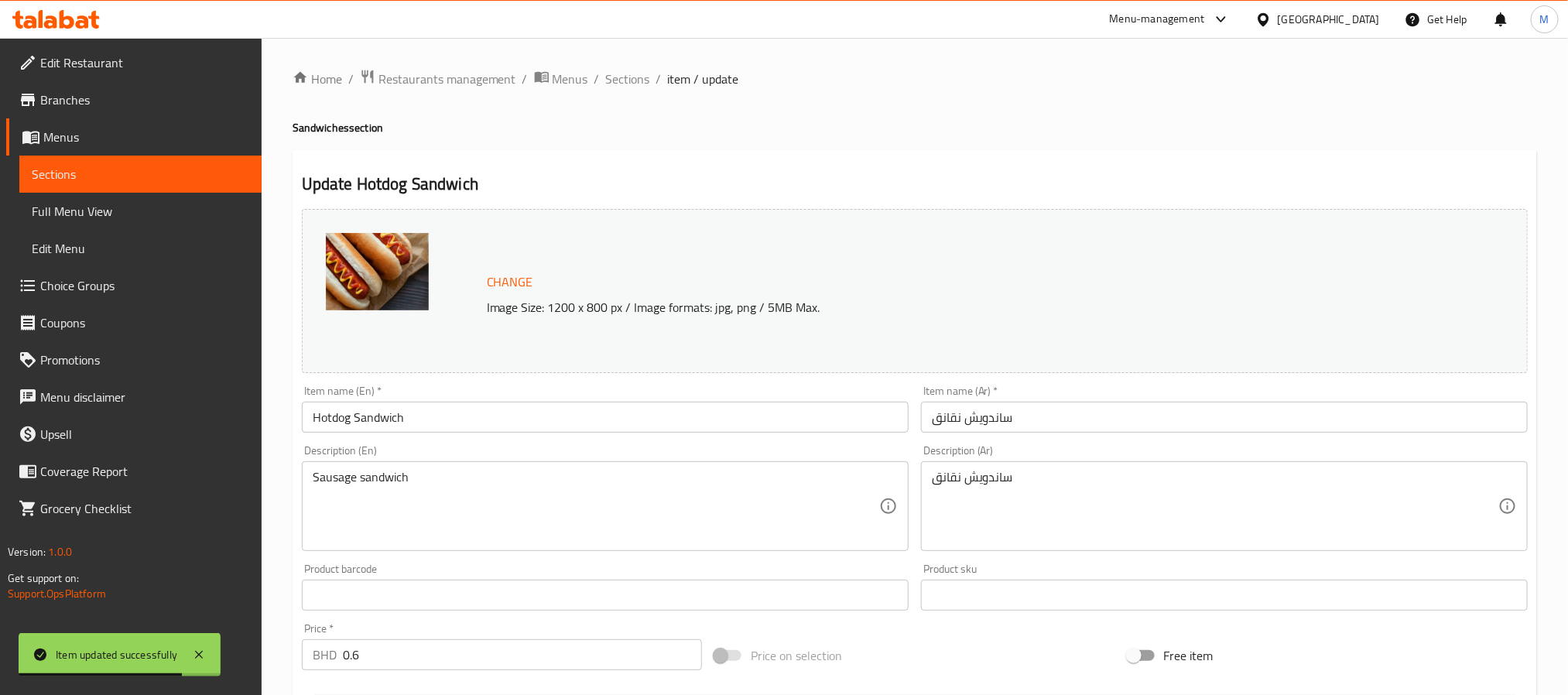
click at [483, 447] on div "Description (En) Sausage sandwich Description (En)" at bounding box center [605, 498] width 607 height 106
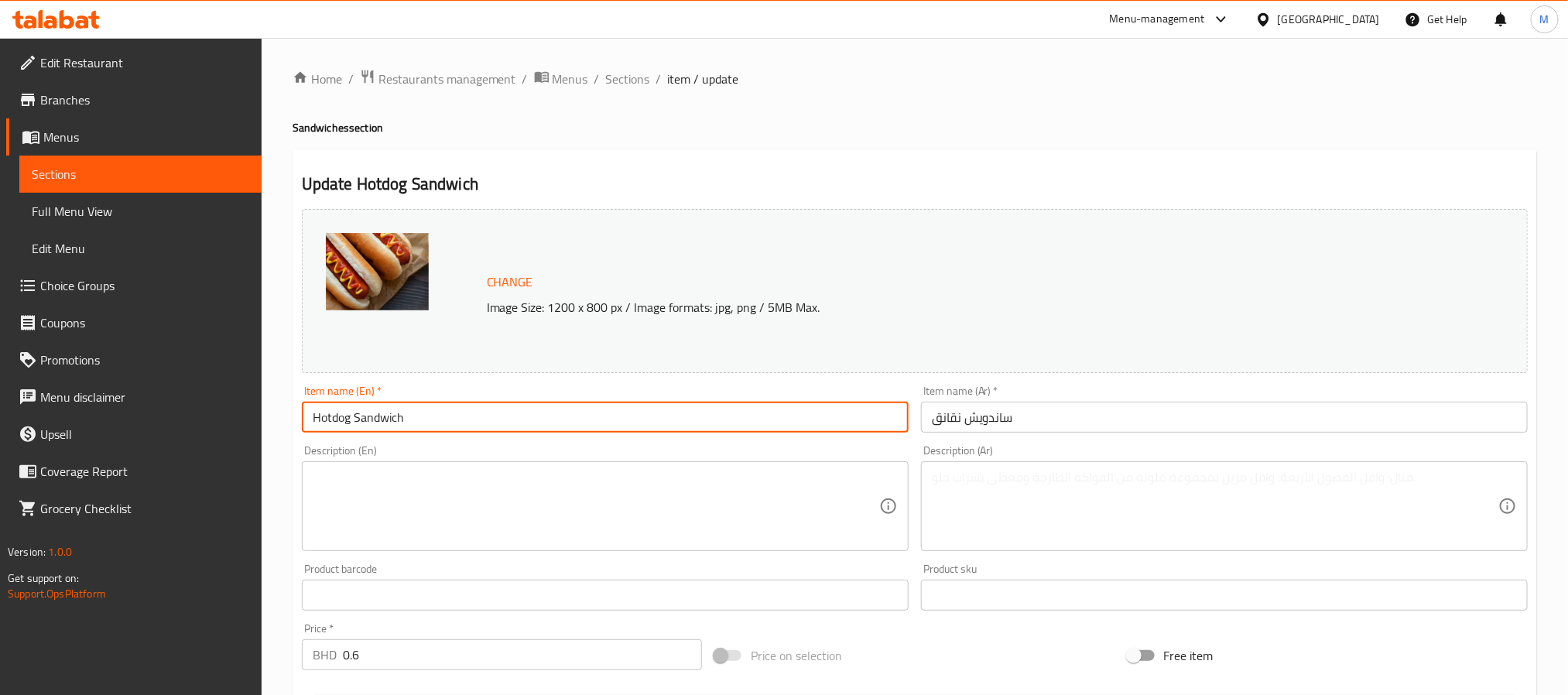
click at [486, 410] on input "Hotdog Sandwich" at bounding box center [605, 417] width 607 height 31
click at [625, 82] on span "Sections" at bounding box center [628, 78] width 44 height 18
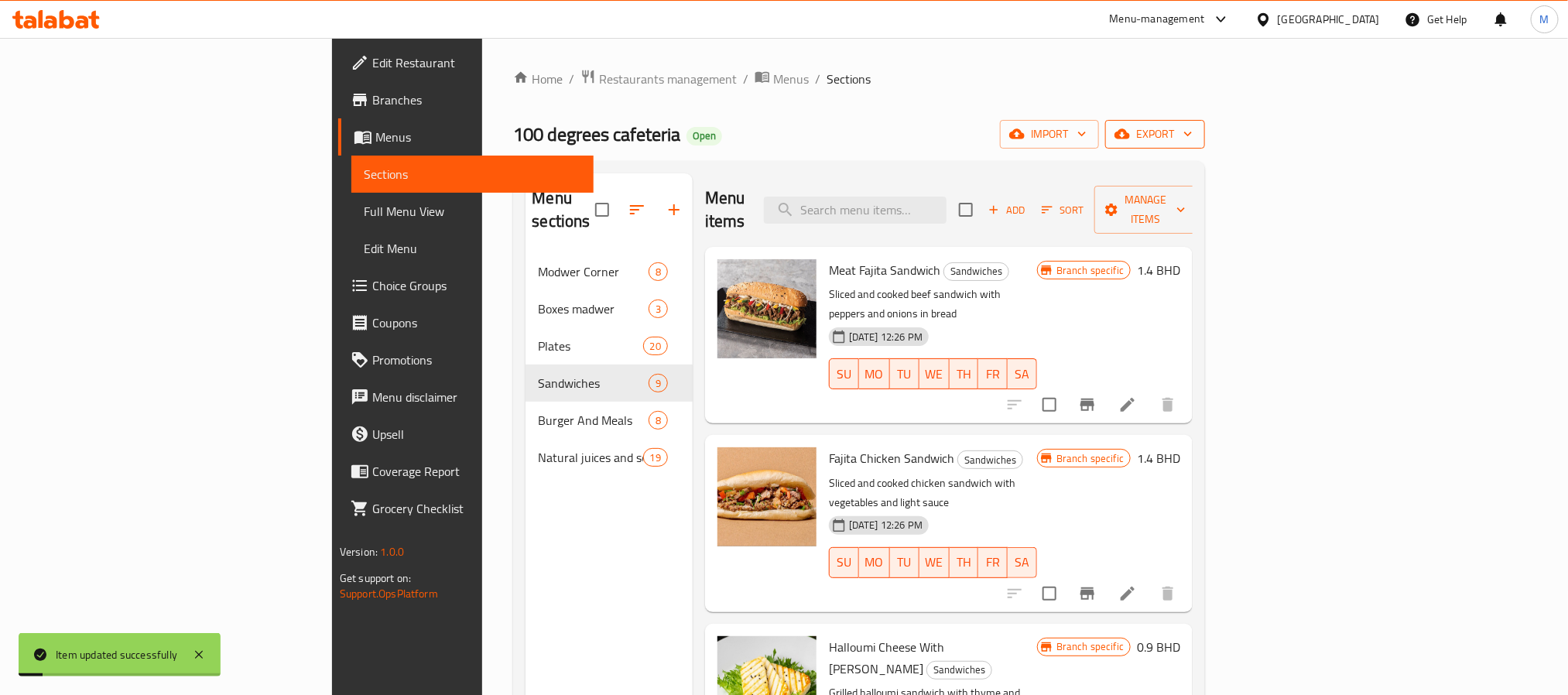
click at [1192, 135] on span "export" at bounding box center [1154, 134] width 75 height 19
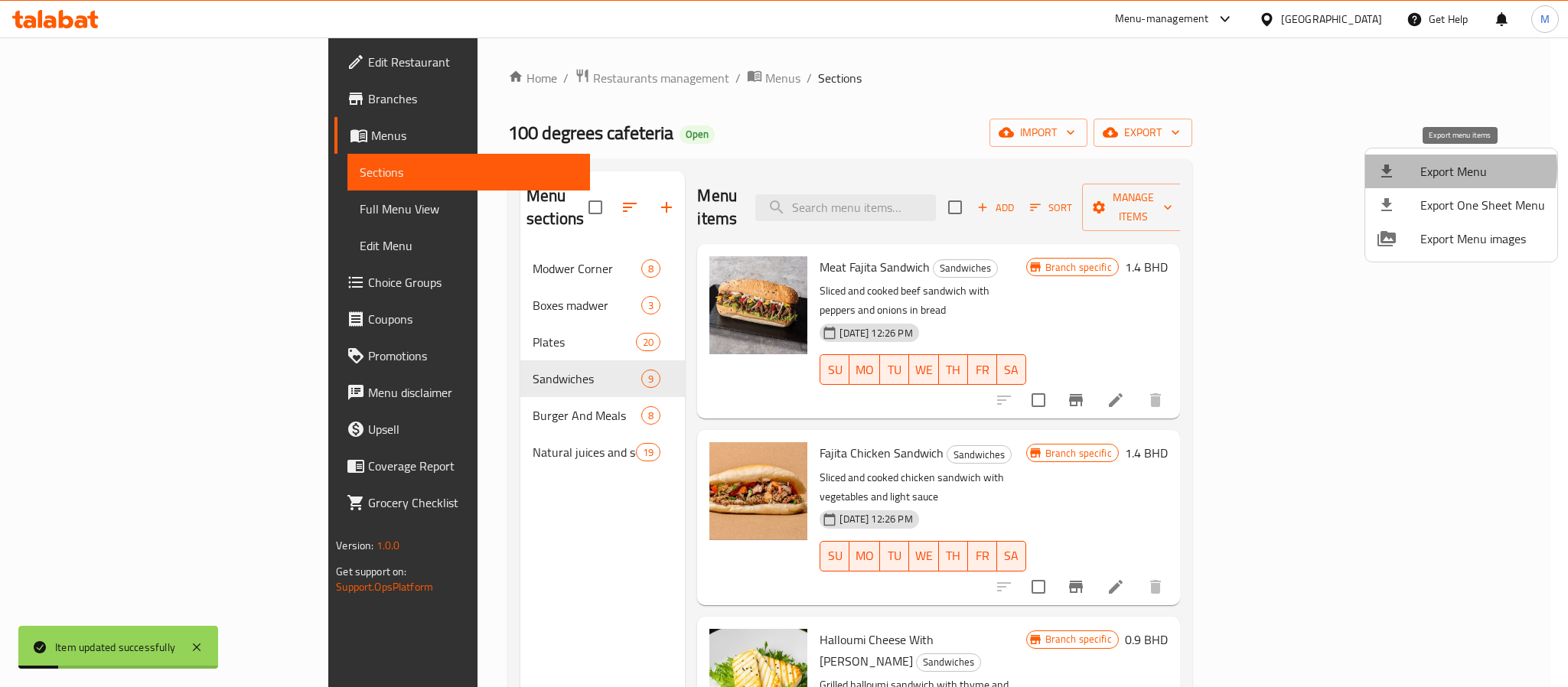
click at [1449, 171] on span "Export Menu" at bounding box center [1482, 171] width 124 height 18
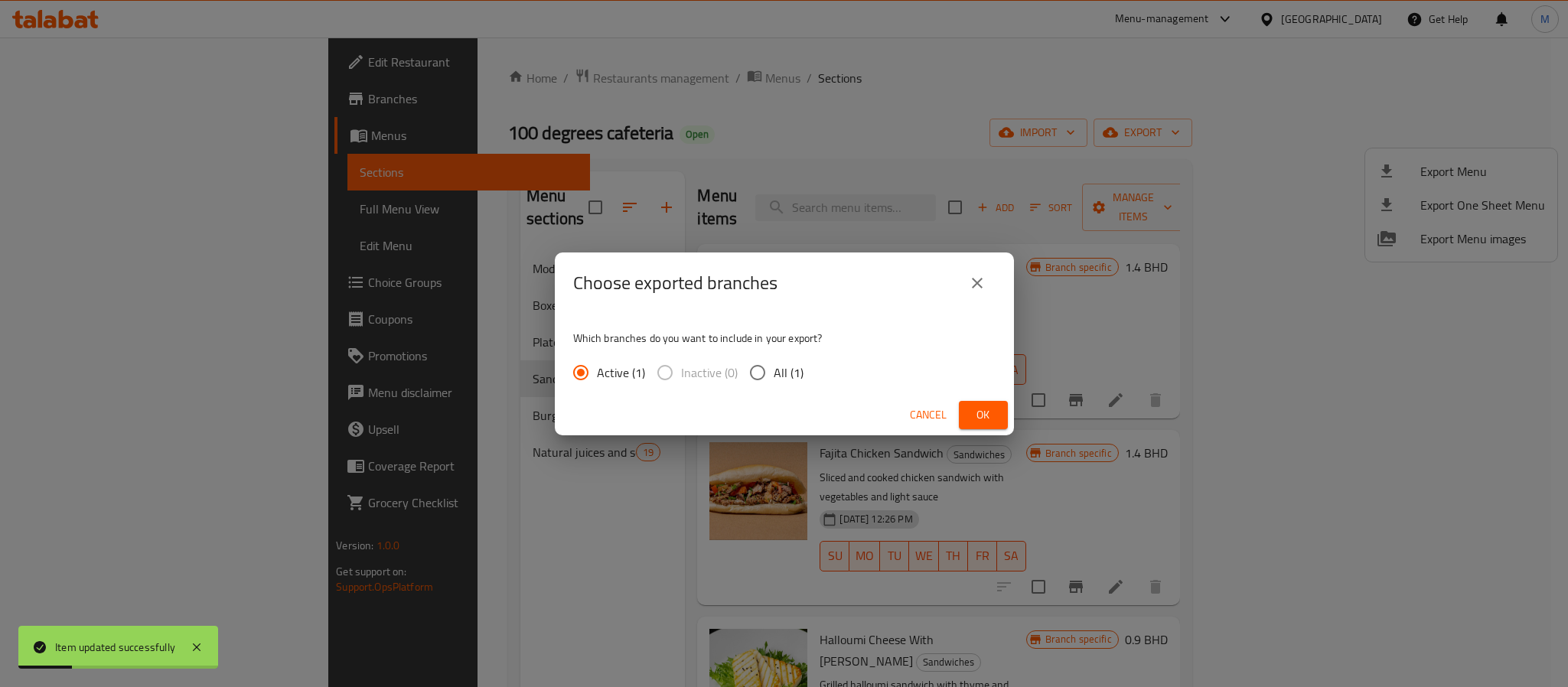
click at [770, 370] on input "All (1)" at bounding box center [757, 372] width 32 height 32
radio input "true"
click at [992, 406] on span "Ok" at bounding box center [983, 415] width 25 height 19
